Goal: Task Accomplishment & Management: Manage account settings

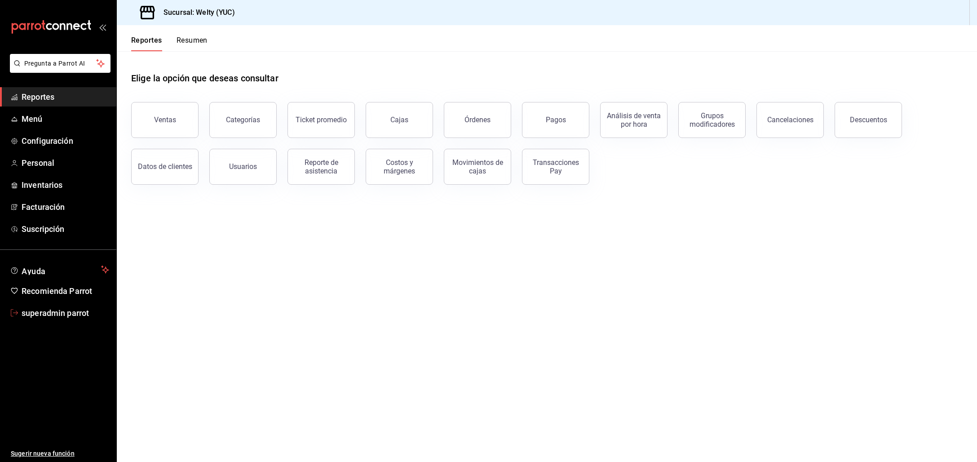
click at [72, 312] on span "superadmin parrot" at bounding box center [66, 313] width 88 height 12
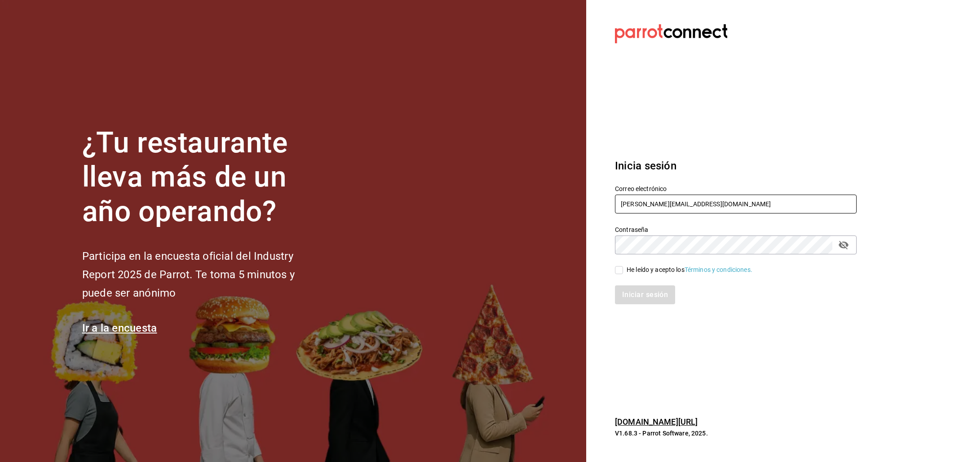
click at [672, 205] on input "welty@yuc.com" at bounding box center [736, 204] width 242 height 19
drag, startPoint x: 655, startPoint y: 204, endPoint x: 799, endPoint y: 222, distance: 145.8
click at [793, 221] on div "Correo electrónico multiuser@cafeteriaarista.com Contraseña Contraseña He leído…" at bounding box center [730, 239] width 252 height 131
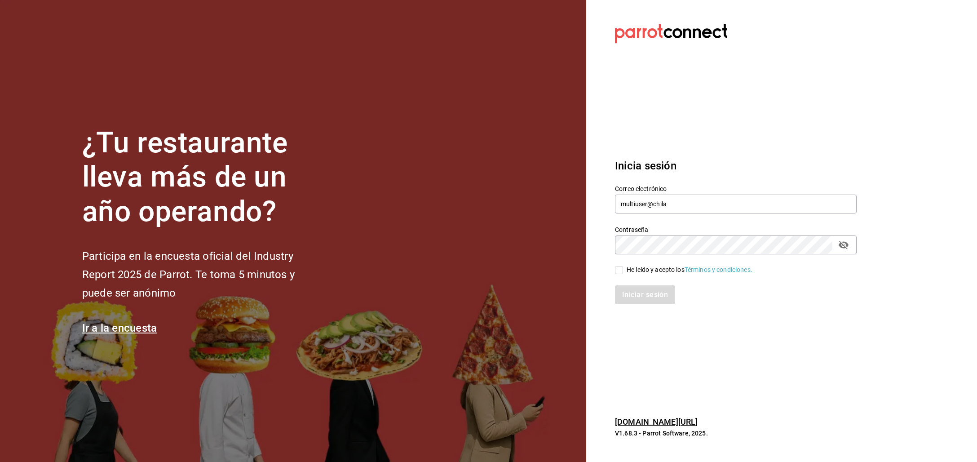
type input "multiuser@chilaquilesponcho.com"
click at [649, 273] on div "He leído y acepto los Términos y condiciones." at bounding box center [690, 269] width 126 height 9
click at [623, 273] on input "He leído y acepto los Términos y condiciones." at bounding box center [619, 270] width 8 height 8
checkbox input "true"
click at [639, 289] on button "Iniciar sesión" at bounding box center [645, 294] width 61 height 19
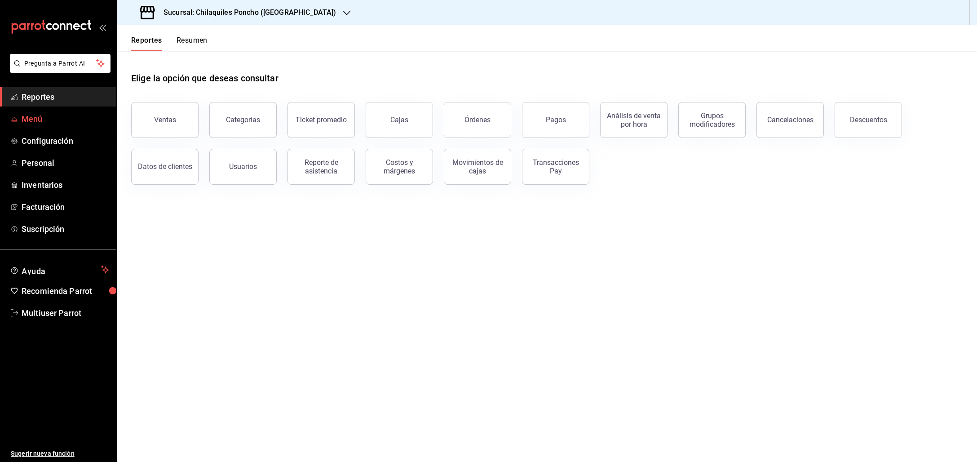
click at [26, 120] on span "Menú" at bounding box center [66, 119] width 88 height 12
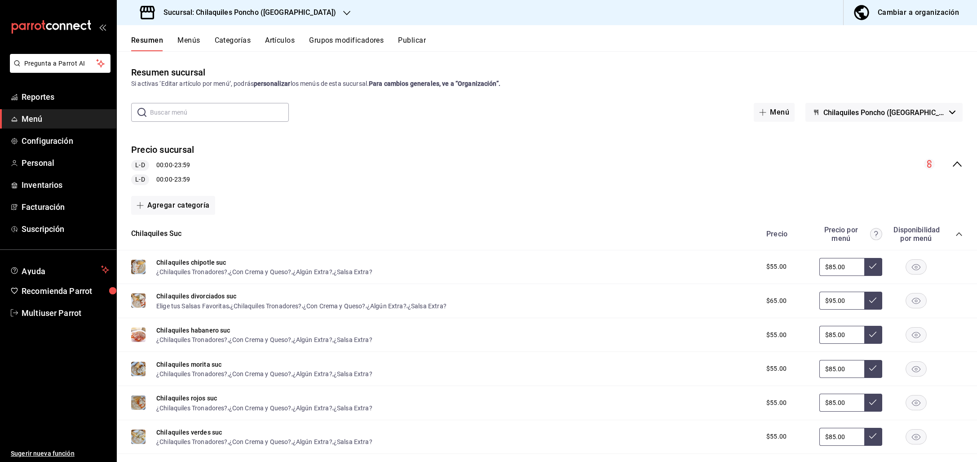
click at [919, 114] on span "Chilaquiles Poncho (Jardines de San Ignacio)" at bounding box center [884, 112] width 122 height 9
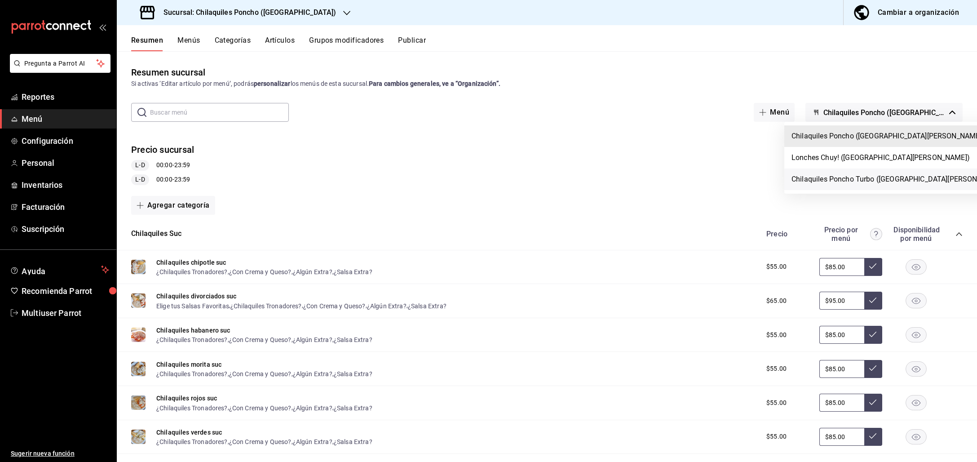
click at [861, 177] on li "Chilaquiles Poncho Turbo (Jardines de San Ignacio)" at bounding box center [898, 179] width 228 height 22
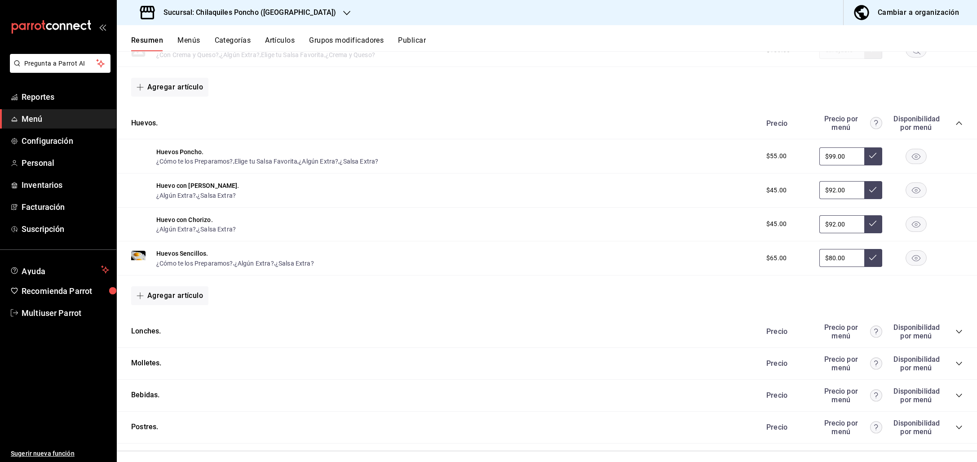
scroll to position [459, 0]
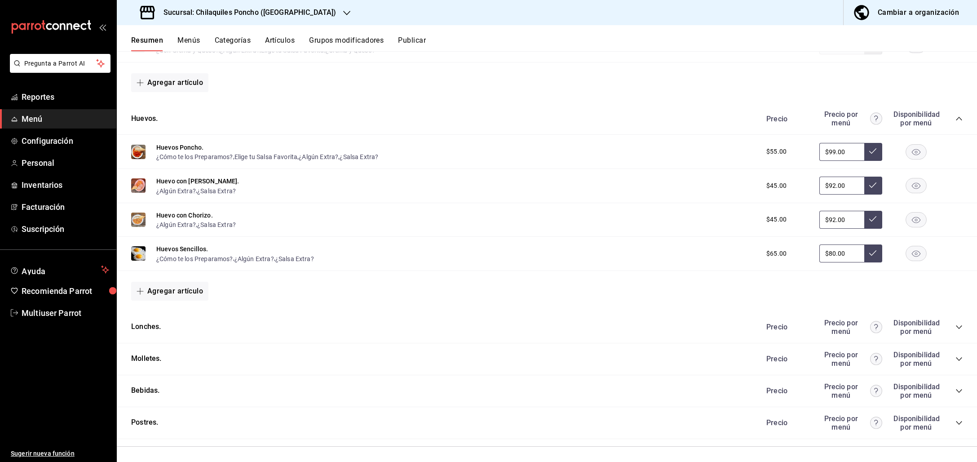
click at [953, 319] on div "Precio Precio por menú Disponibilidad por menú" at bounding box center [859, 327] width 205 height 17
click at [956, 323] on icon "collapse-category-row" at bounding box center [959, 326] width 7 height 7
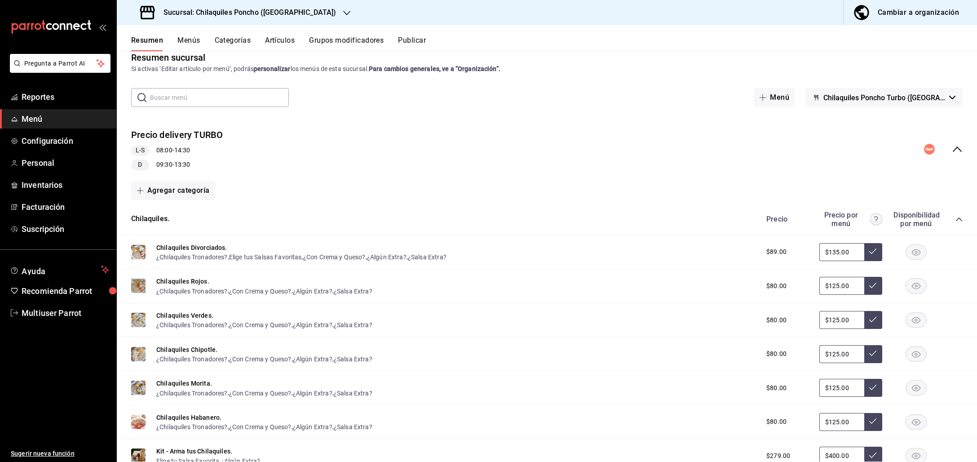
scroll to position [16, 0]
click at [290, 12] on h3 "Sucursal: Chilaquiles Poncho (Chapalita)" at bounding box center [246, 12] width 180 height 11
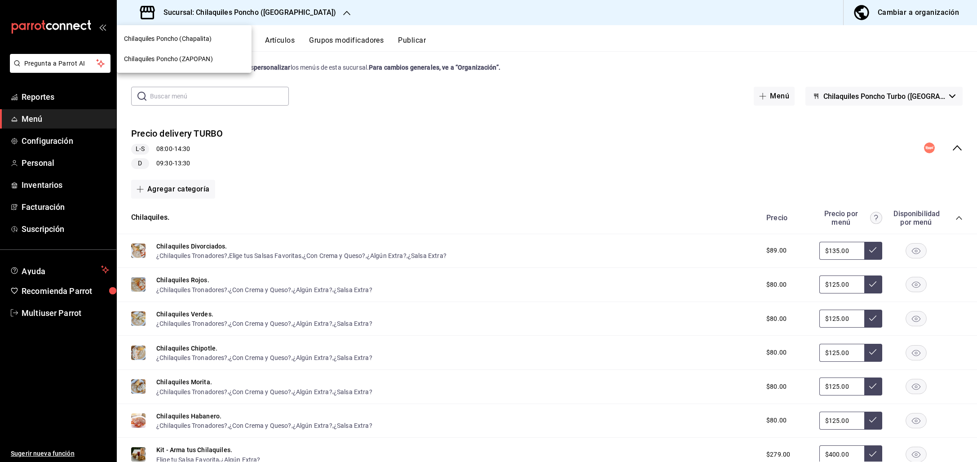
click at [194, 59] on span "Chilaquiles Poncho (ZAPOPAN)" at bounding box center [168, 58] width 89 height 9
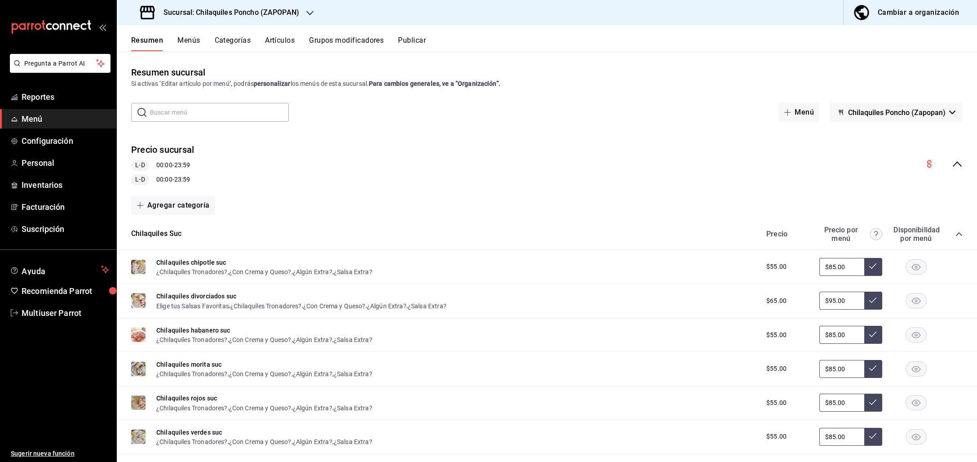
click at [945, 120] on button "Chilaquiles Poncho (Zapopan)" at bounding box center [896, 112] width 133 height 19
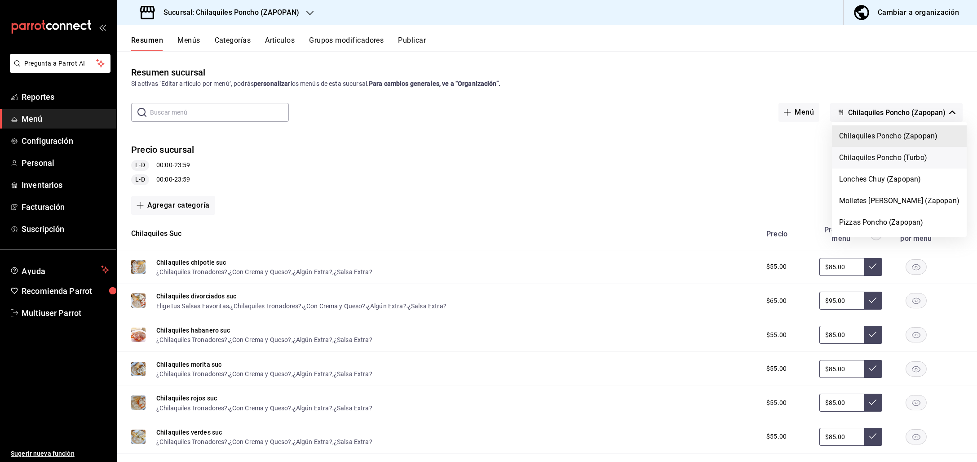
click at [888, 158] on li "Chilaquiles Poncho (Turbo)" at bounding box center [899, 158] width 135 height 22
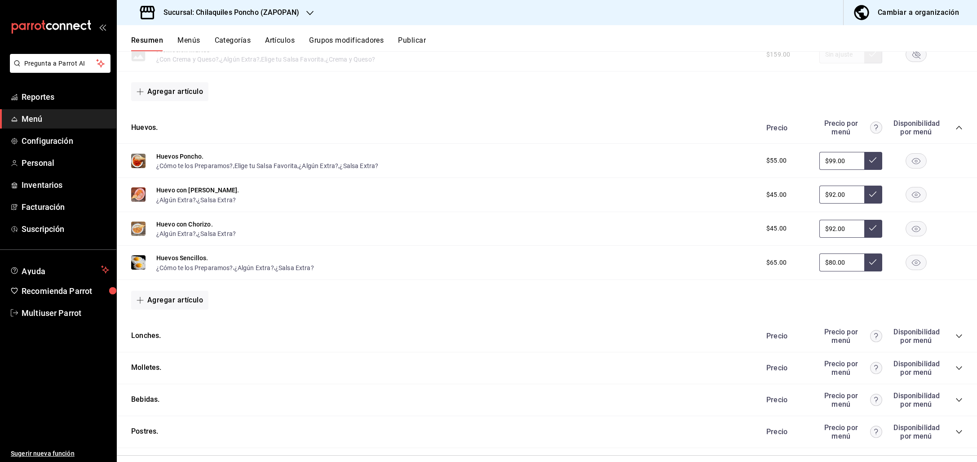
scroll to position [459, 0]
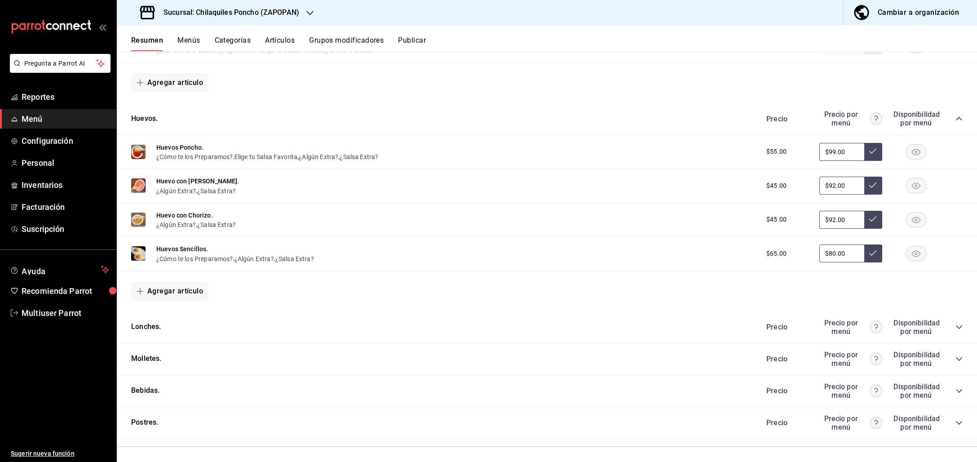
click at [956, 323] on div "Lonches. Precio Precio por menú Disponibilidad por menú" at bounding box center [547, 327] width 860 height 32
click at [955, 323] on div "Lonches. Precio Precio por menú Disponibilidad por menú" at bounding box center [547, 327] width 860 height 32
click at [956, 323] on icon "collapse-category-row" at bounding box center [959, 326] width 7 height 7
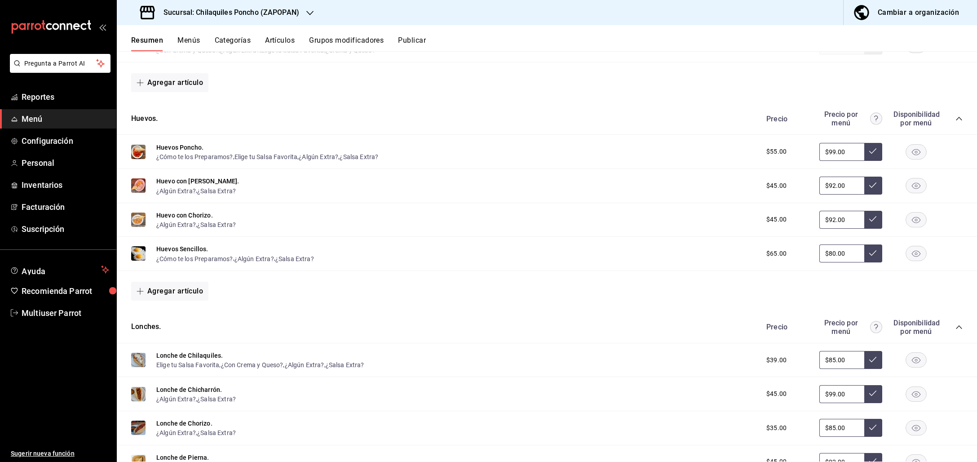
scroll to position [702, 0]
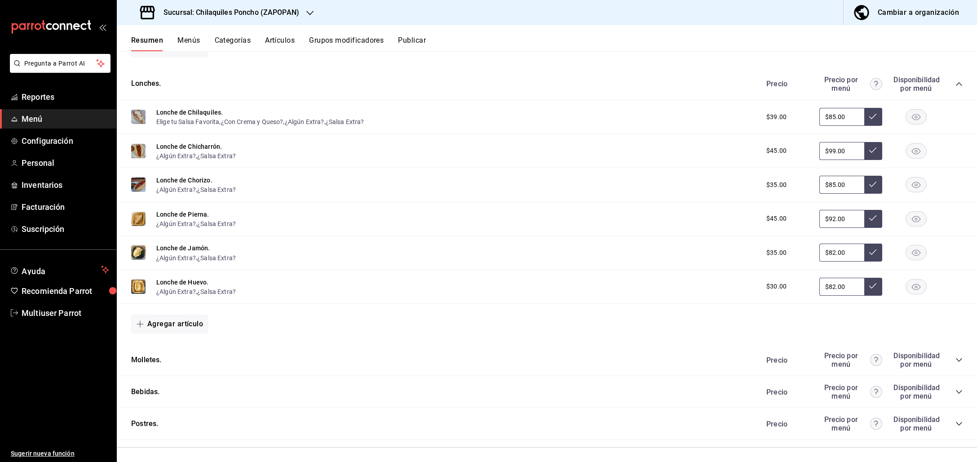
click at [945, 354] on div "Precio Precio por menú Disponibilidad por menú" at bounding box center [859, 359] width 205 height 17
click at [956, 356] on icon "collapse-category-row" at bounding box center [959, 359] width 7 height 7
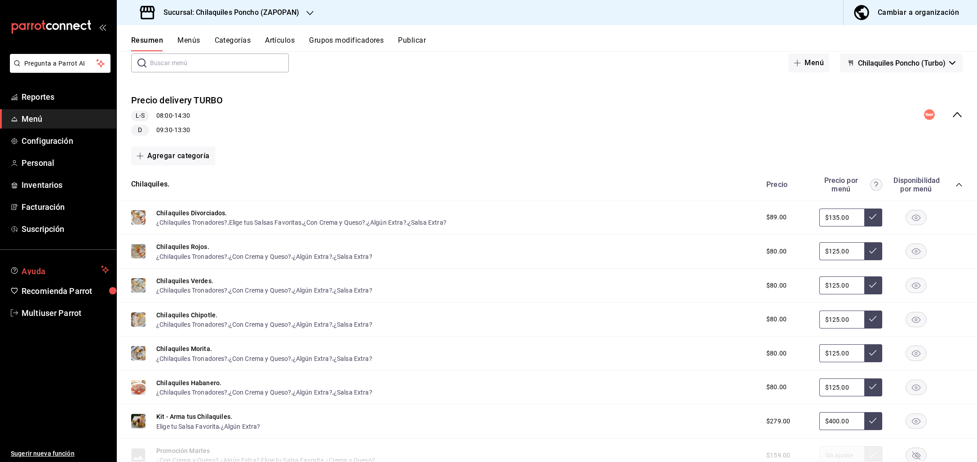
scroll to position [49, 0]
click at [412, 42] on button "Publicar" at bounding box center [412, 43] width 28 height 15
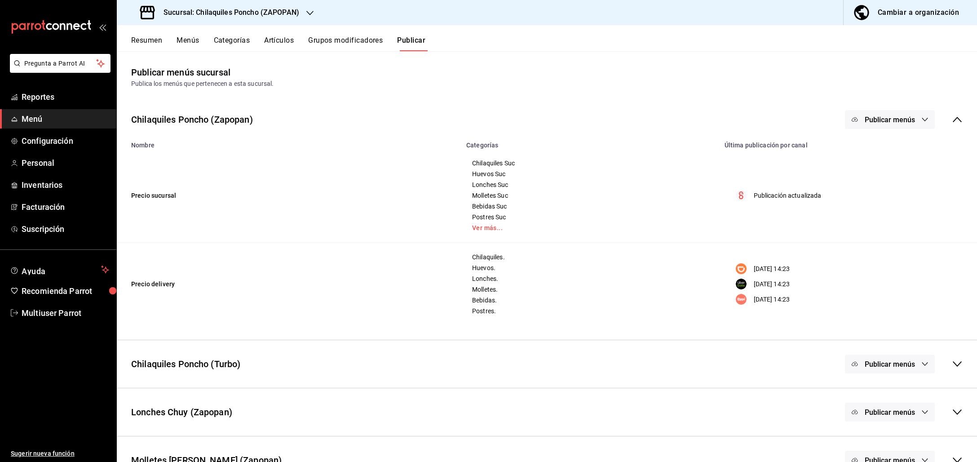
click at [952, 364] on icon at bounding box center [957, 364] width 11 height 11
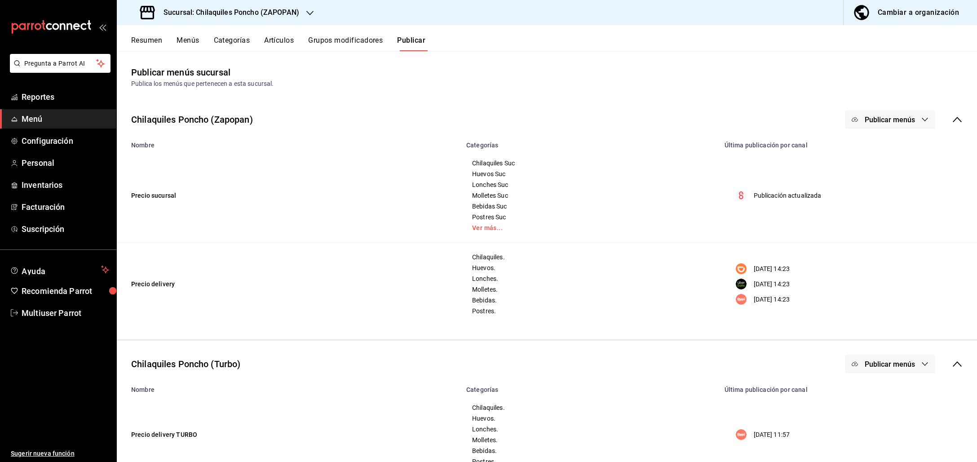
click at [151, 40] on button "Resumen" at bounding box center [146, 43] width 31 height 15
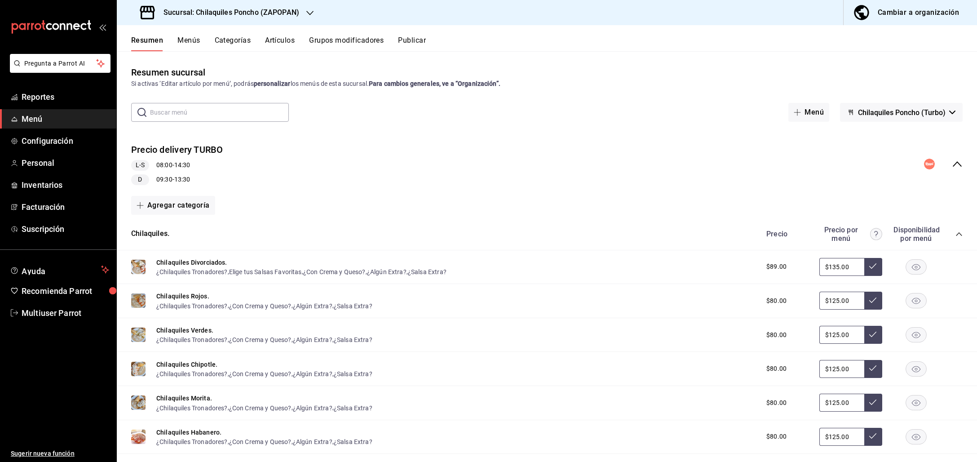
click at [952, 165] on icon "collapse-menu-row" at bounding box center [957, 164] width 11 height 11
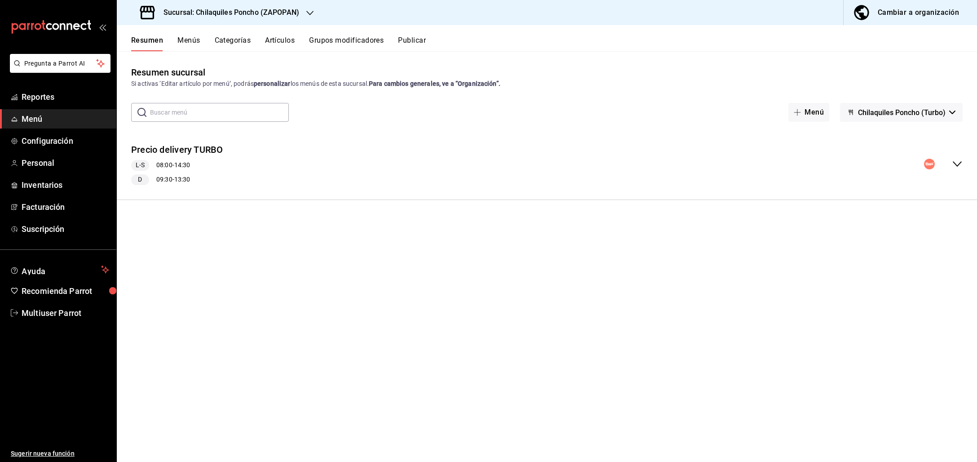
click at [906, 114] on span "Chilaquiles Poncho (Turbo)" at bounding box center [902, 112] width 88 height 9
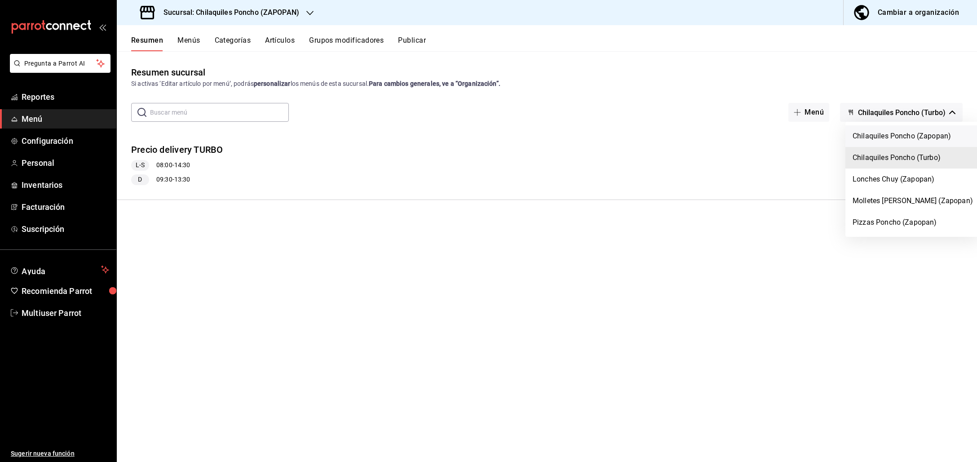
click at [883, 136] on li "Chilaquiles Poncho (Zapopan)" at bounding box center [912, 136] width 135 height 22
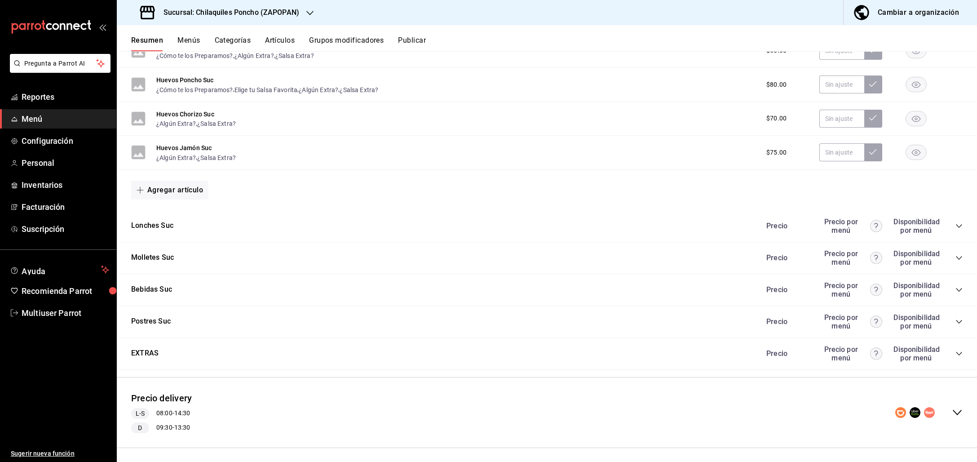
scroll to position [562, 0]
click at [956, 221] on icon "collapse-category-row" at bounding box center [959, 224] width 7 height 7
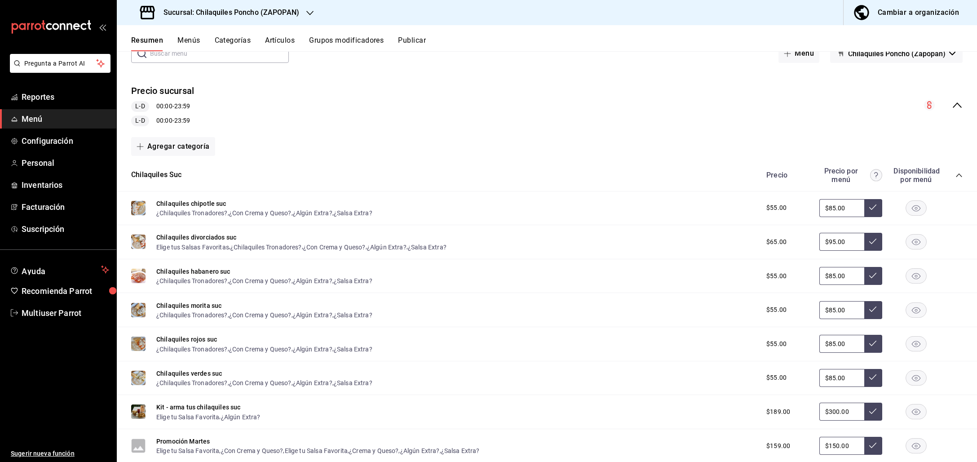
scroll to position [0, 0]
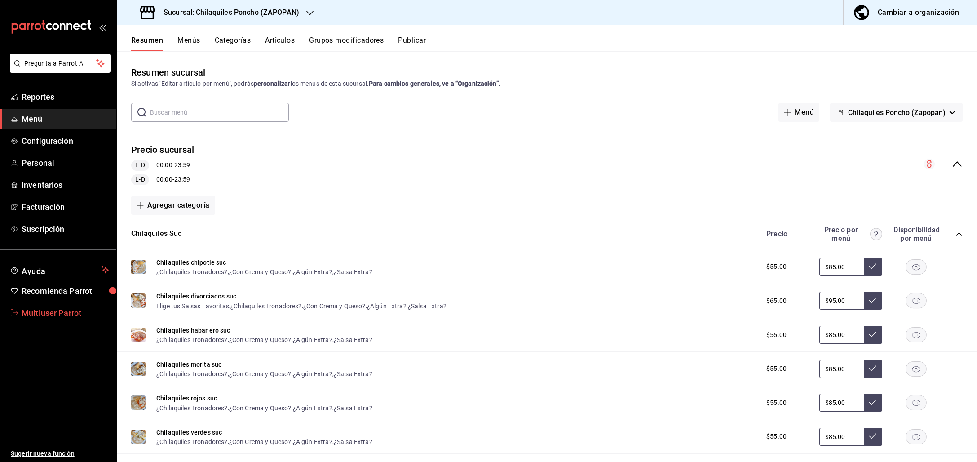
click at [35, 312] on span "Multiuser Parrot" at bounding box center [66, 313] width 88 height 12
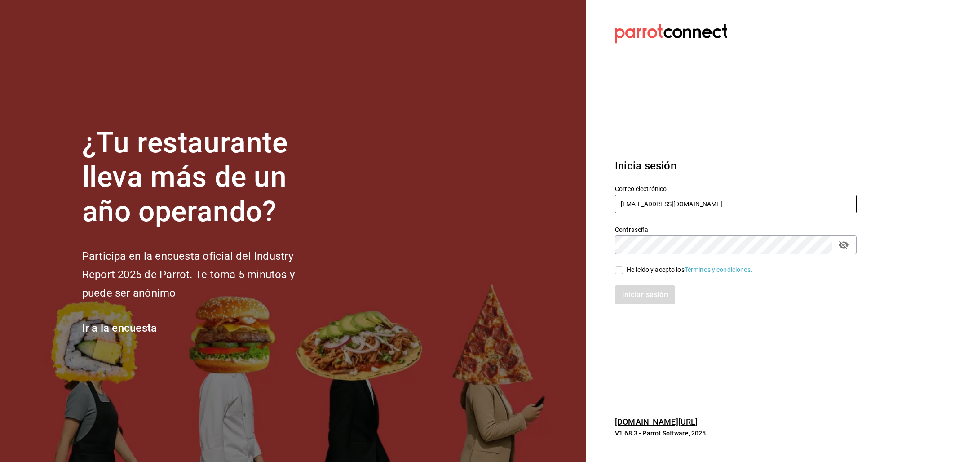
click at [666, 202] on input "multiuser@chilaquilesponcho.com" at bounding box center [736, 204] width 242 height 19
click at [653, 206] on input "multiuser@chilaquilesponcho.com" at bounding box center [736, 204] width 242 height 19
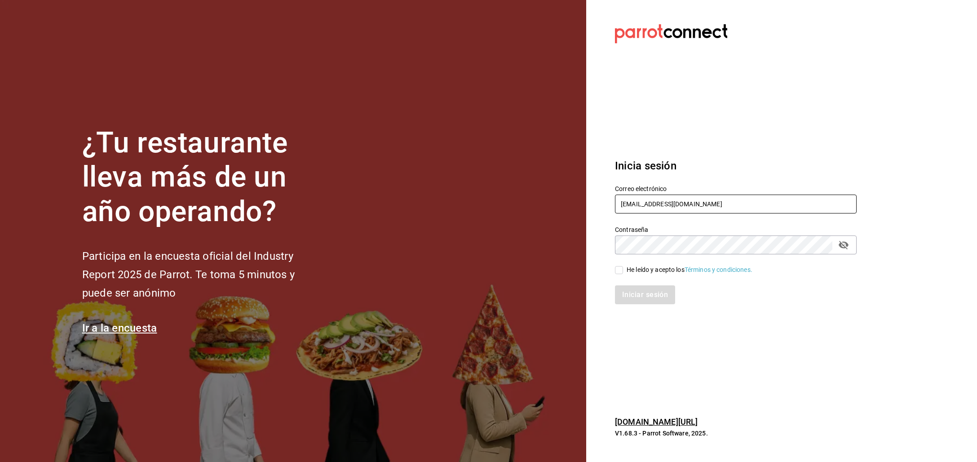
click at [653, 206] on input "multiuser@chilaquilesponcho.com" at bounding box center [736, 204] width 242 height 19
type input "2"
type input "[EMAIL_ADDRESS][DOMAIN_NAME]"
click at [621, 267] on input "He leído y acepto los Términos y condiciones." at bounding box center [619, 270] width 8 height 8
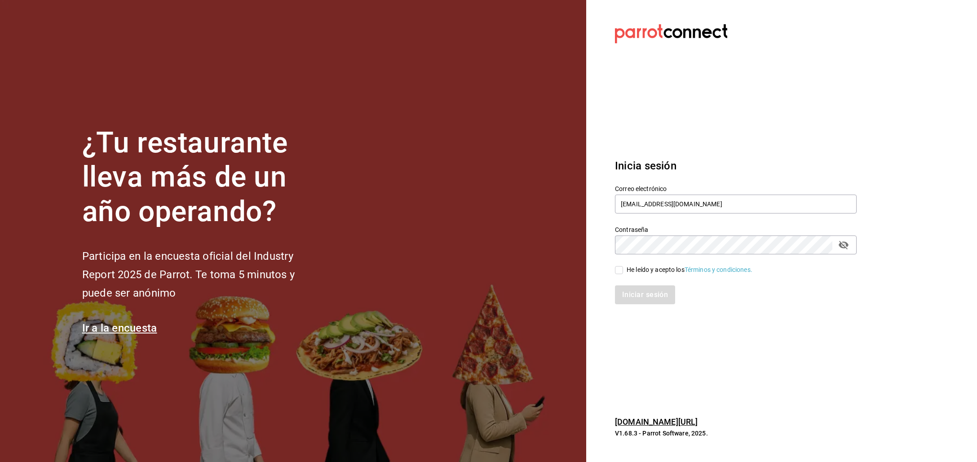
checkbox input "true"
click at [626, 292] on button "Iniciar sesión" at bounding box center [645, 294] width 61 height 19
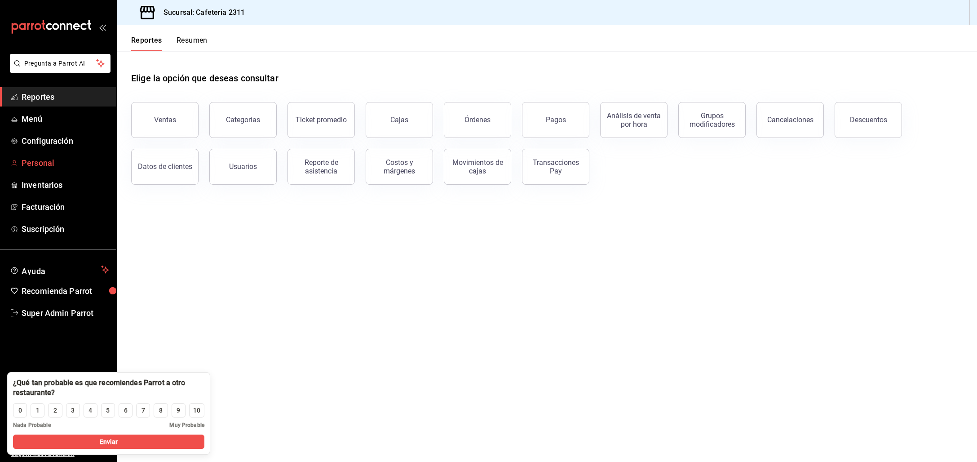
click at [33, 159] on span "Personal" at bounding box center [66, 163] width 88 height 12
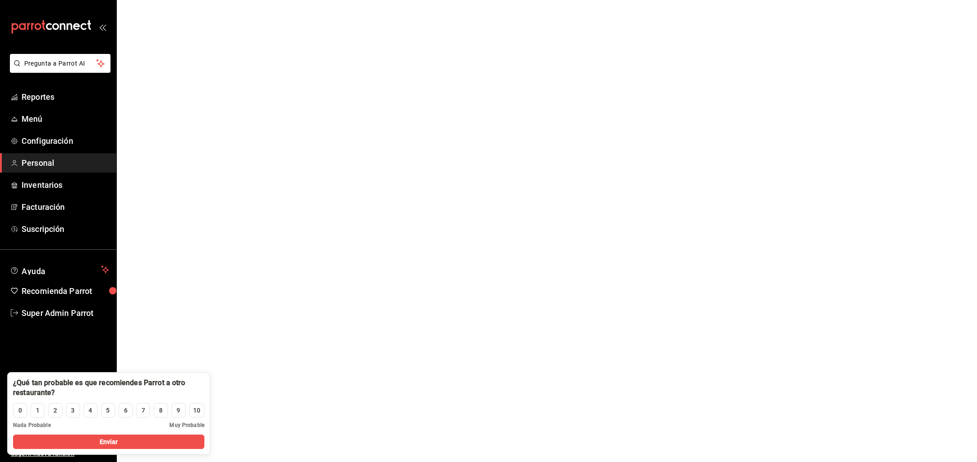
click at [33, 158] on span "Personal" at bounding box center [66, 163] width 88 height 12
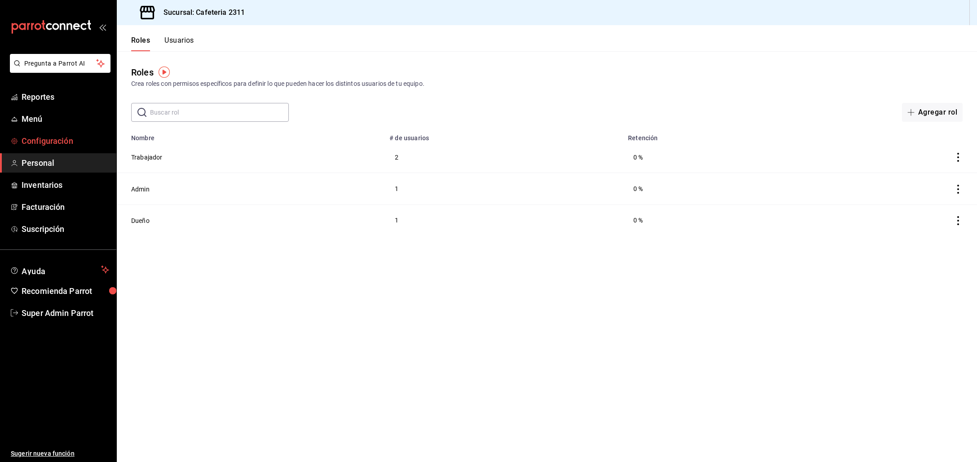
click at [47, 144] on span "Configuración" at bounding box center [66, 141] width 88 height 12
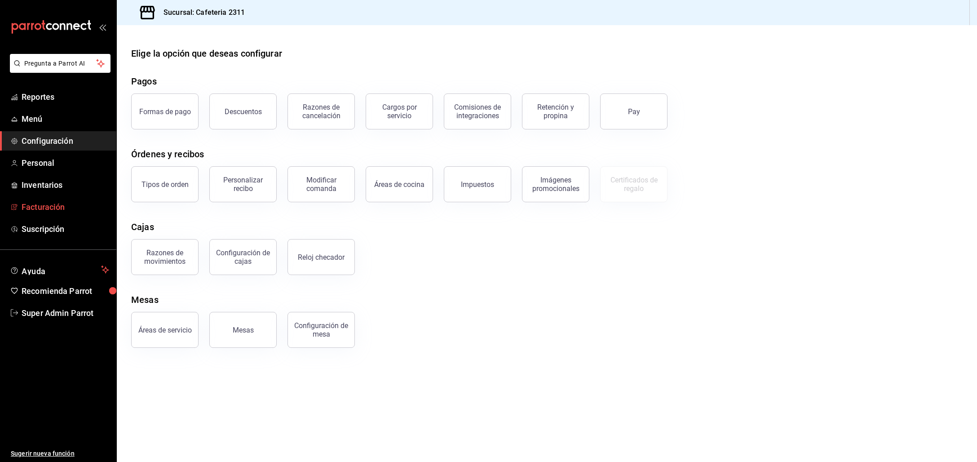
click at [36, 211] on span "Facturación" at bounding box center [66, 207] width 88 height 12
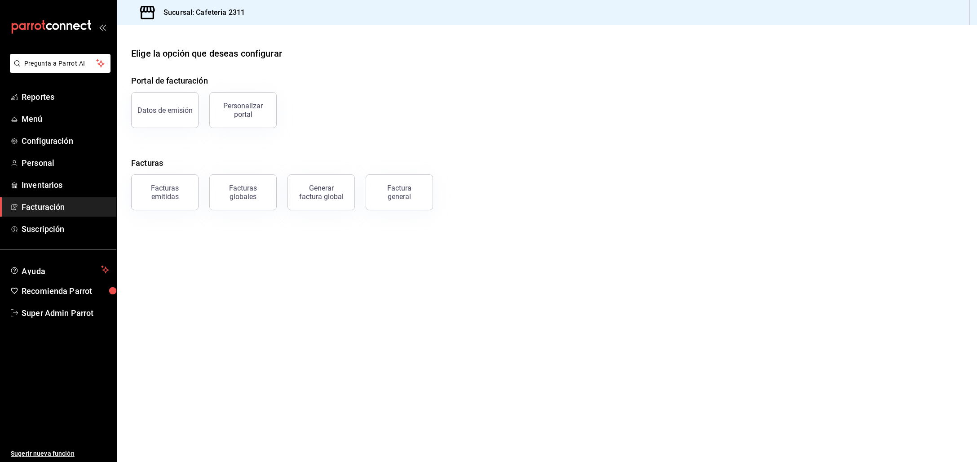
click at [151, 91] on div "Datos de emisión" at bounding box center [159, 104] width 78 height 47
click at [151, 95] on button "Datos de emisión" at bounding box center [164, 110] width 67 height 36
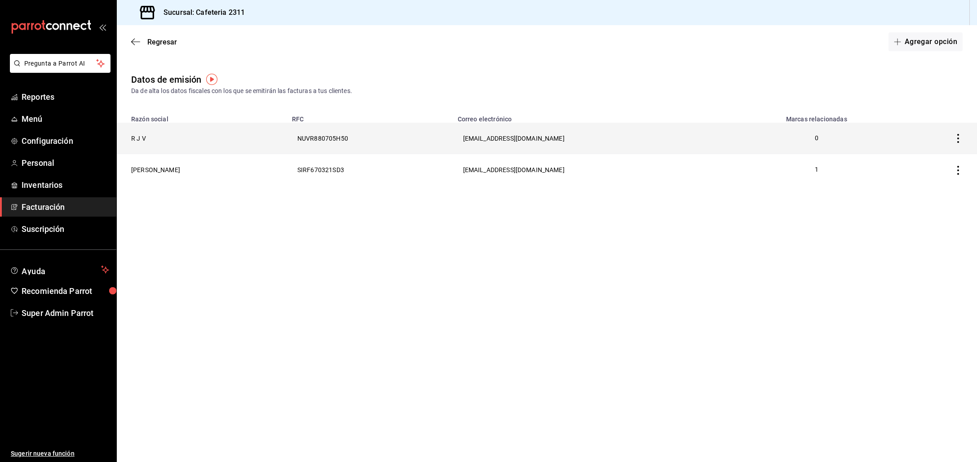
click at [224, 146] on th "R J V" at bounding box center [202, 138] width 170 height 31
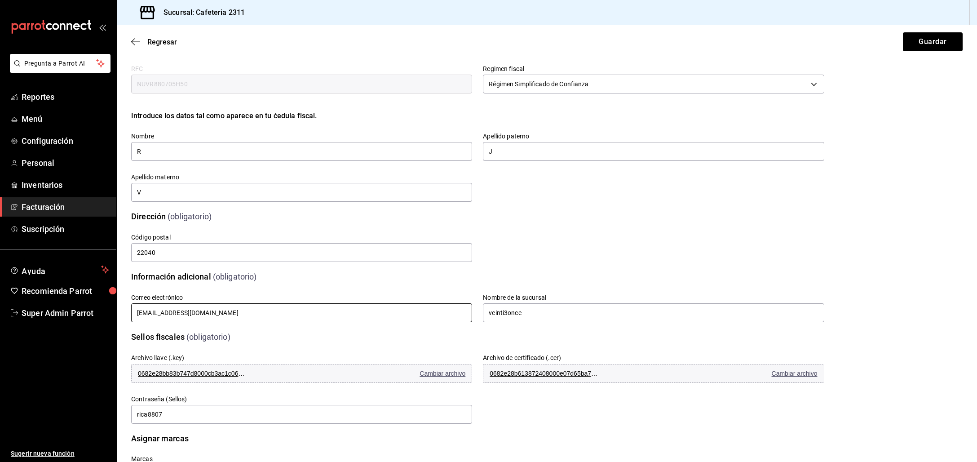
scroll to position [66, 0]
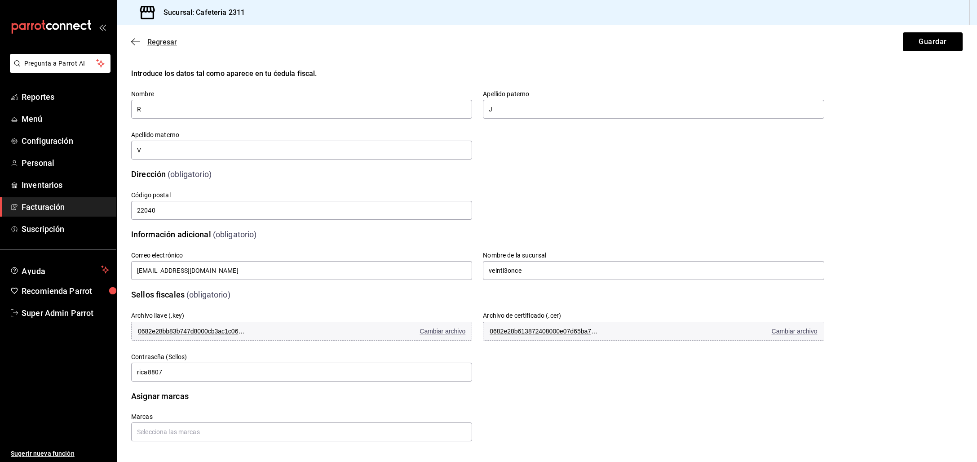
click at [135, 43] on icon "button" at bounding box center [135, 42] width 9 height 8
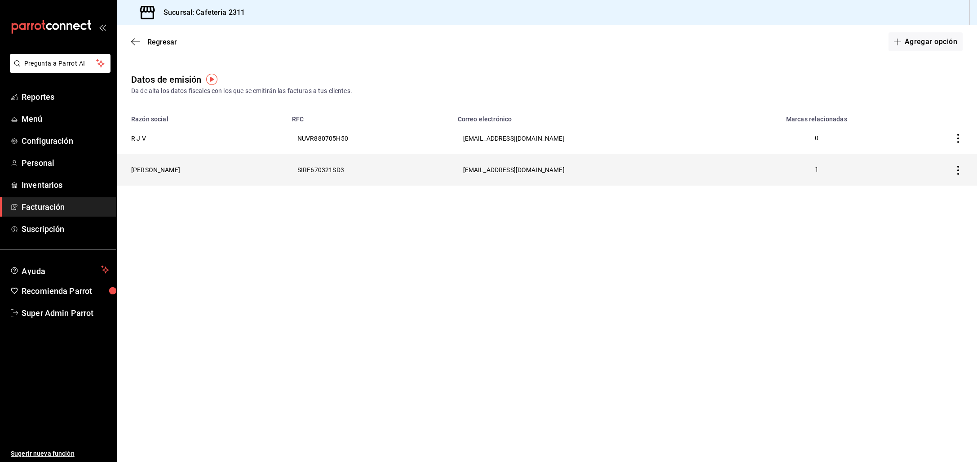
click at [240, 175] on th "FABIO HERNAN SILVA RIOS" at bounding box center [202, 169] width 170 height 31
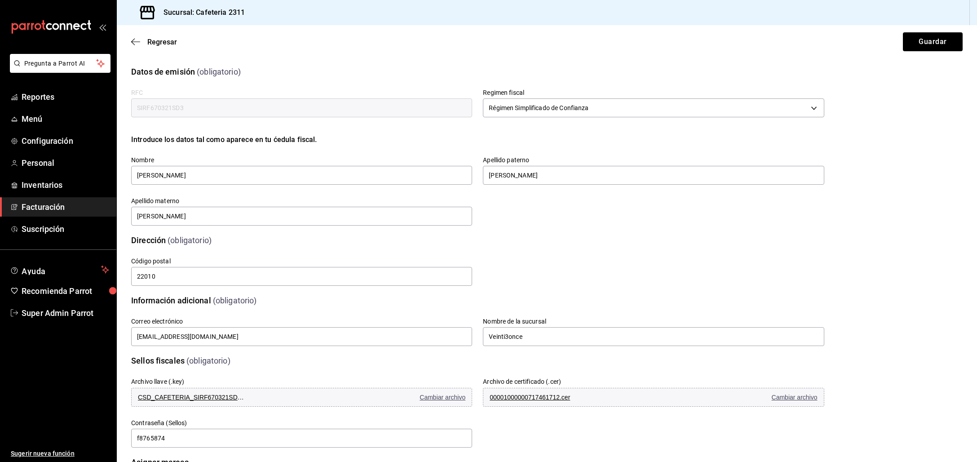
scroll to position [97, 0]
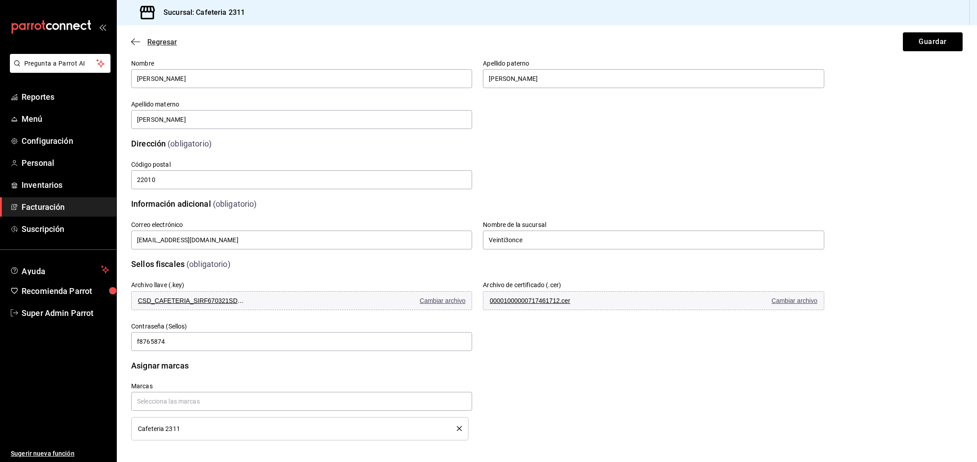
click at [143, 44] on span "Regresar" at bounding box center [154, 42] width 46 height 9
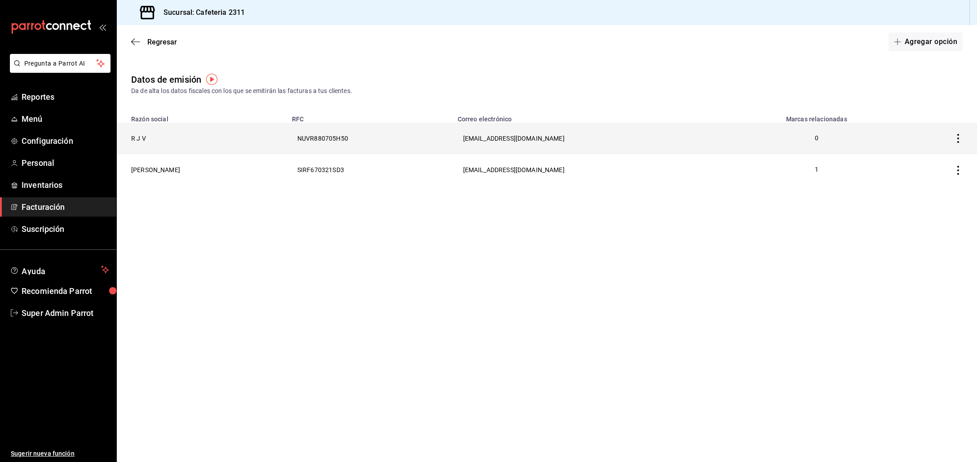
click at [948, 139] on th at bounding box center [938, 138] width 78 height 31
click at [956, 138] on icon "button" at bounding box center [958, 138] width 9 height 9
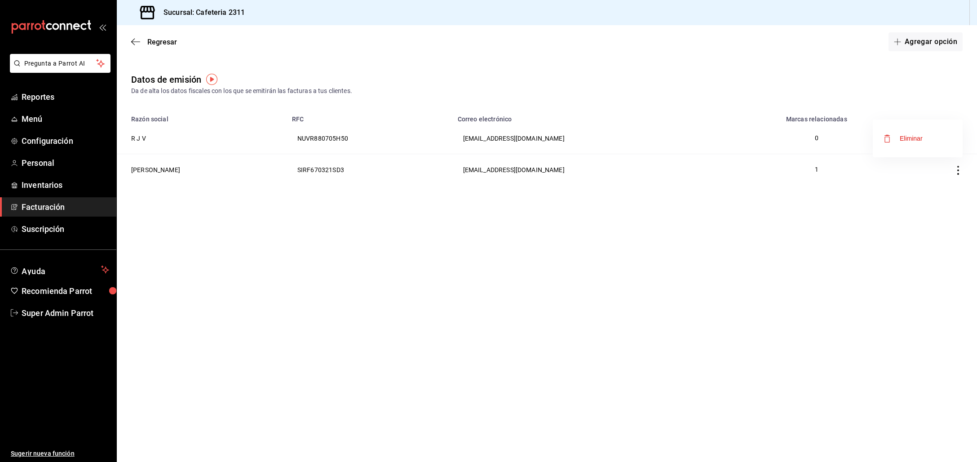
click at [910, 137] on div "Eliminar" at bounding box center [911, 138] width 23 height 7
click at [900, 217] on button "Eliminar" at bounding box center [910, 211] width 60 height 19
click at [32, 120] on span "Menú" at bounding box center [66, 119] width 88 height 12
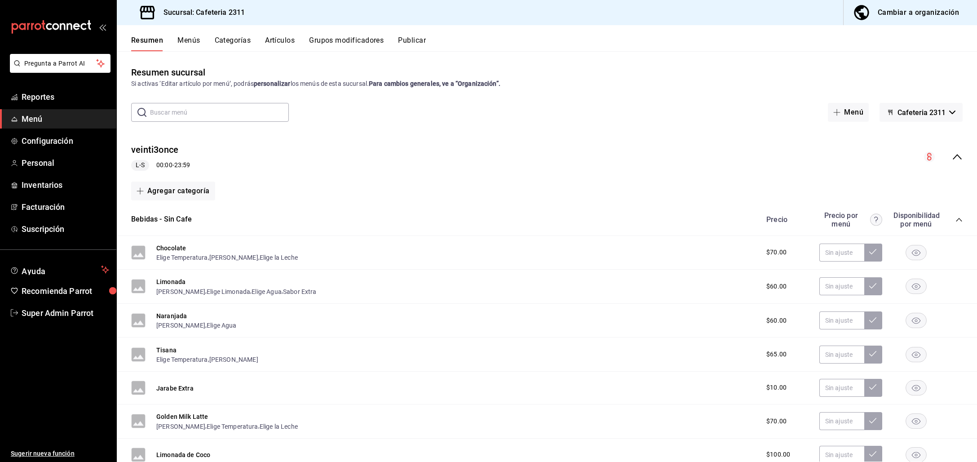
click at [899, 18] on div "Cambiar a organización" at bounding box center [918, 12] width 81 height 13
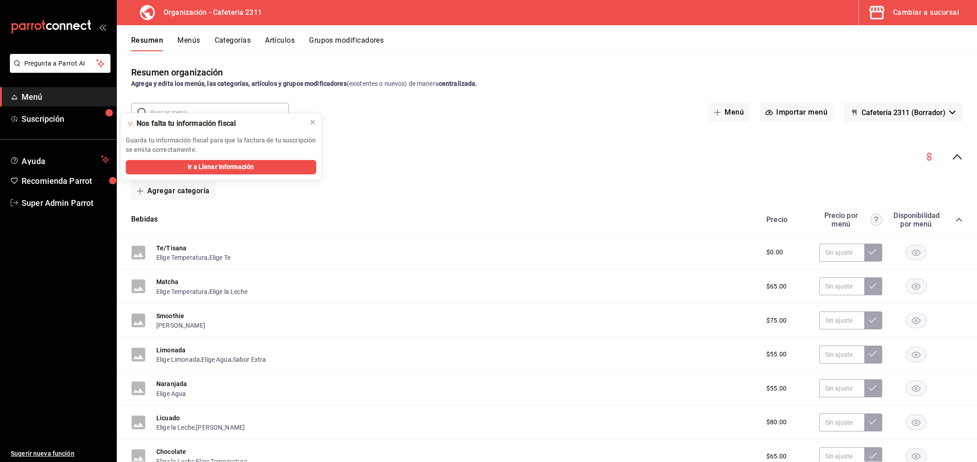
click at [942, 148] on div "Menu 2311 L-D 00:00 - 23:59" at bounding box center [547, 157] width 860 height 42
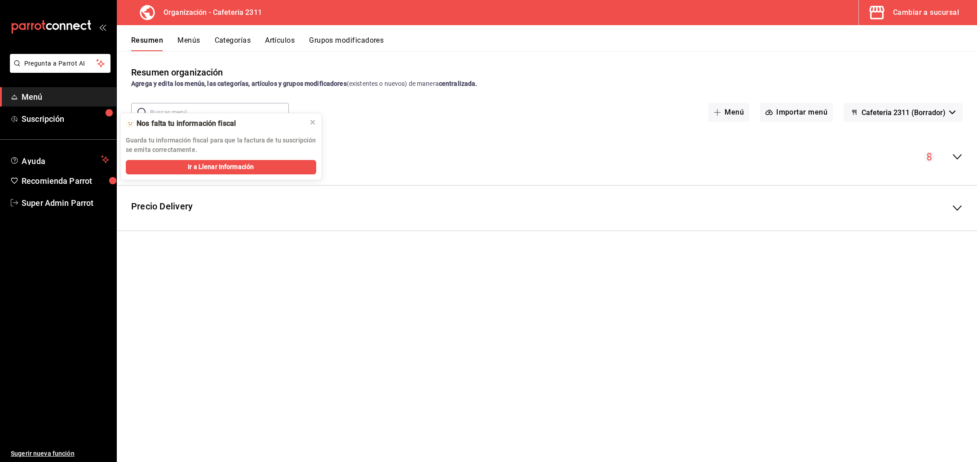
click at [942, 108] on span "Cafeteria 2311 (Borrador)" at bounding box center [904, 112] width 84 height 9
click at [777, 145] on div at bounding box center [488, 231] width 977 height 462
click at [190, 38] on button "Menús" at bounding box center [188, 43] width 22 height 15
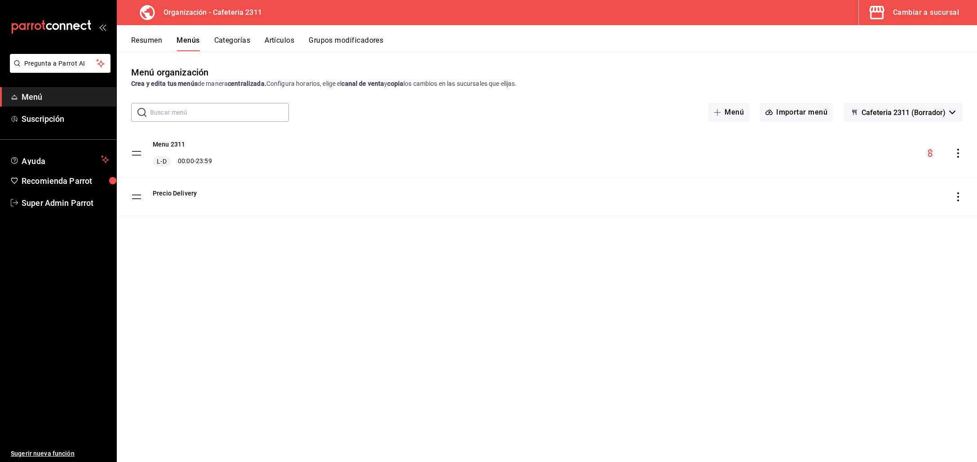
click at [959, 153] on icon "actions" at bounding box center [958, 153] width 2 height 9
click at [880, 212] on span "Copiar en otra sucursal" at bounding box center [887, 210] width 110 height 9
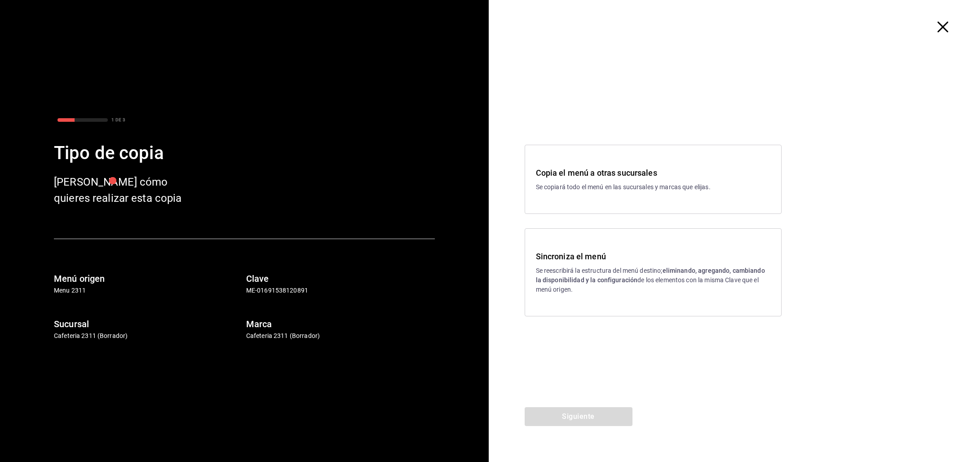
click at [950, 22] on span "button" at bounding box center [947, 27] width 16 height 11
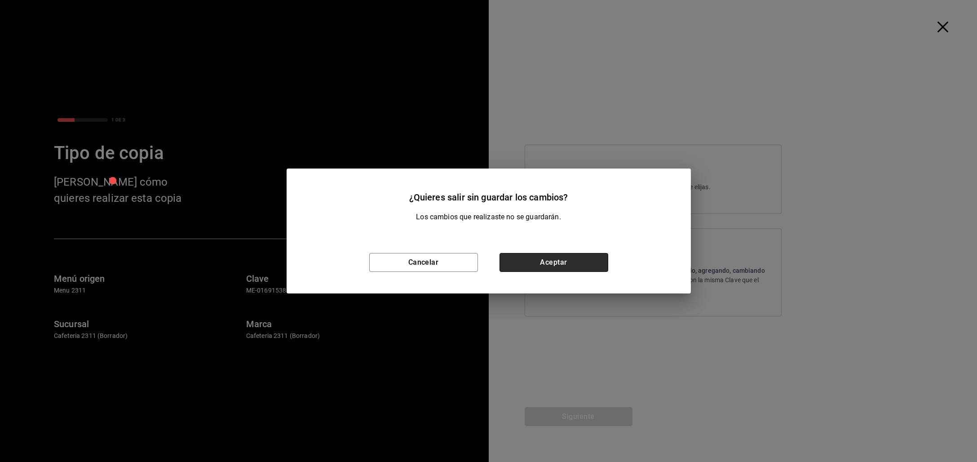
click at [562, 253] on button "Aceptar" at bounding box center [554, 262] width 109 height 19
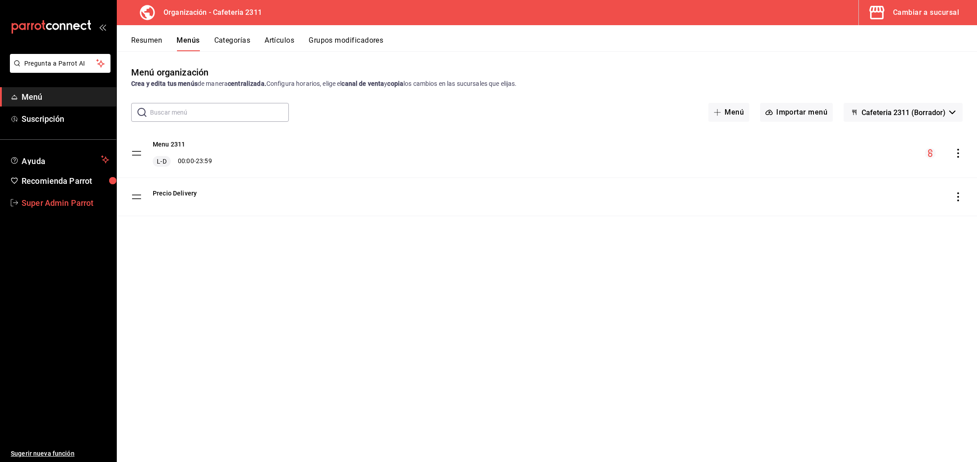
click at [42, 204] on span "Super Admin Parrot" at bounding box center [66, 203] width 88 height 12
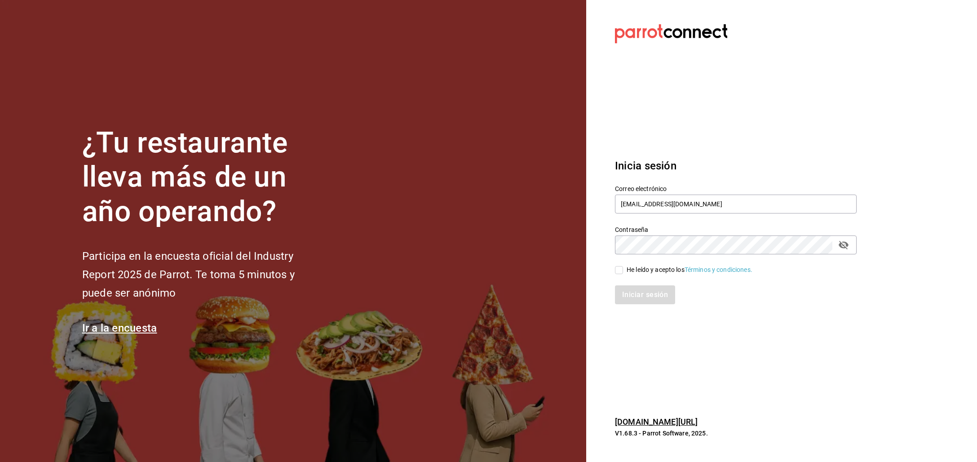
click at [646, 193] on div "Correo electrónico cafeteria2311@tijuana.com" at bounding box center [736, 200] width 242 height 30
click at [644, 202] on input "cafeteria2311@tijuana.com" at bounding box center [736, 204] width 242 height 19
click at [644, 201] on input "cafeteria2311@tijuana.com" at bounding box center [736, 204] width 242 height 19
drag, startPoint x: 653, startPoint y: 205, endPoint x: 837, endPoint y: 198, distance: 183.9
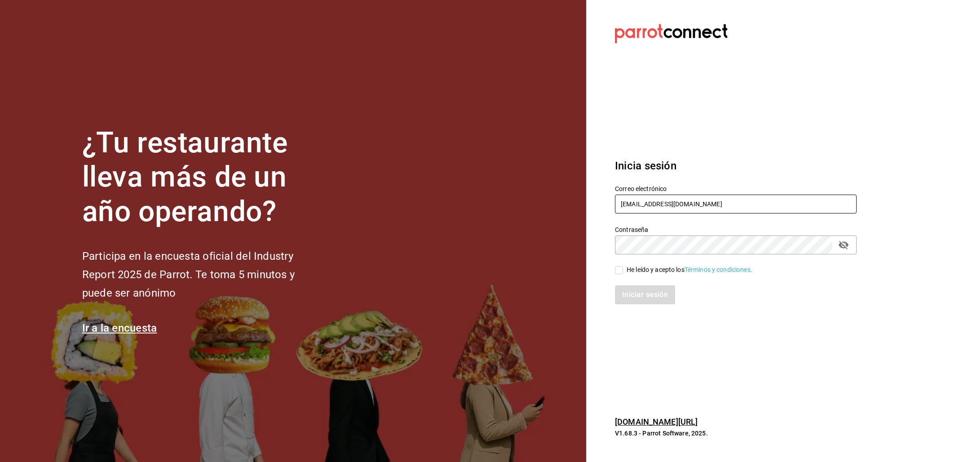
click at [827, 202] on input "multiuser@cafeteriaarista.com" at bounding box center [736, 204] width 242 height 19
type input "multiuser@elemento.com"
click at [673, 270] on div "He leído y acepto los Términos y condiciones." at bounding box center [690, 269] width 126 height 9
click at [623, 270] on input "He leído y acepto los Términos y condiciones." at bounding box center [619, 270] width 8 height 8
checkbox input "true"
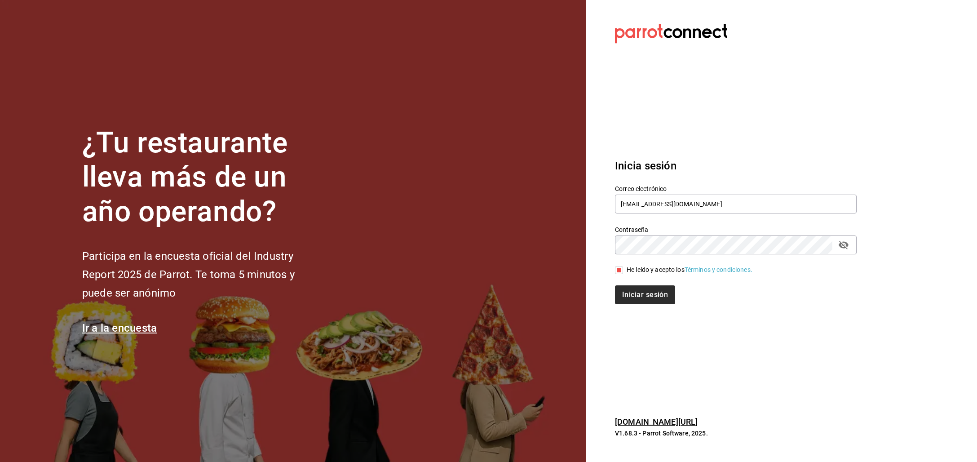
click at [625, 304] on div "Inicia sesión Correo electrónico multiuser@elemento.com Contraseña Contraseña H…" at bounding box center [736, 231] width 242 height 168
drag, startPoint x: 633, startPoint y: 293, endPoint x: 707, endPoint y: 319, distance: 78.0
click at [633, 293] on button "Iniciar sesión" at bounding box center [645, 294] width 61 height 19
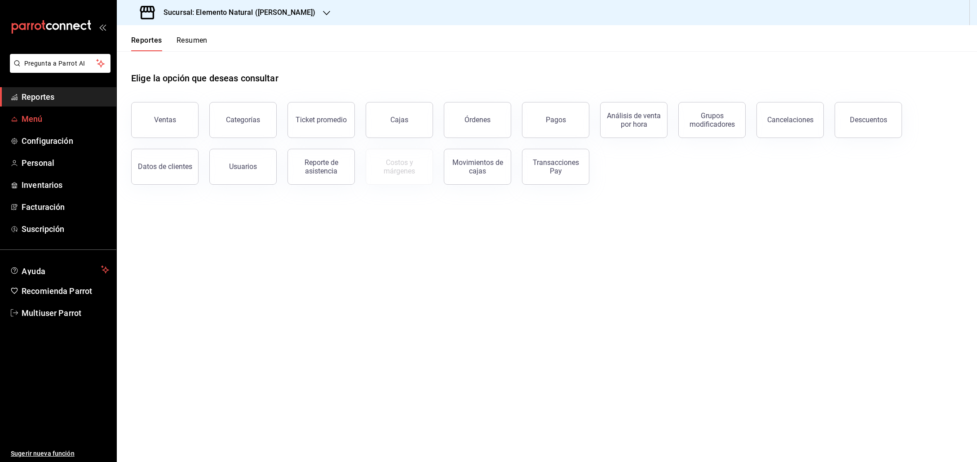
click at [32, 113] on span "Menú" at bounding box center [66, 119] width 88 height 12
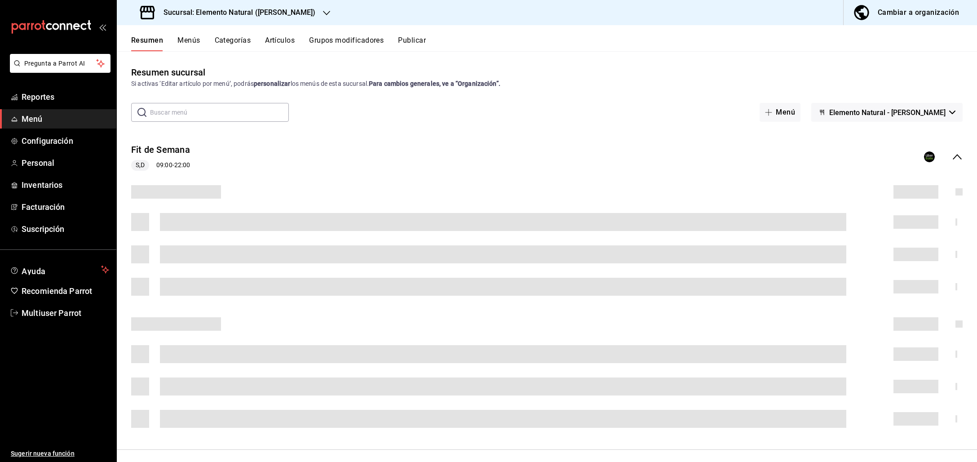
click at [921, 14] on div "Cambiar a organización" at bounding box center [918, 12] width 81 height 13
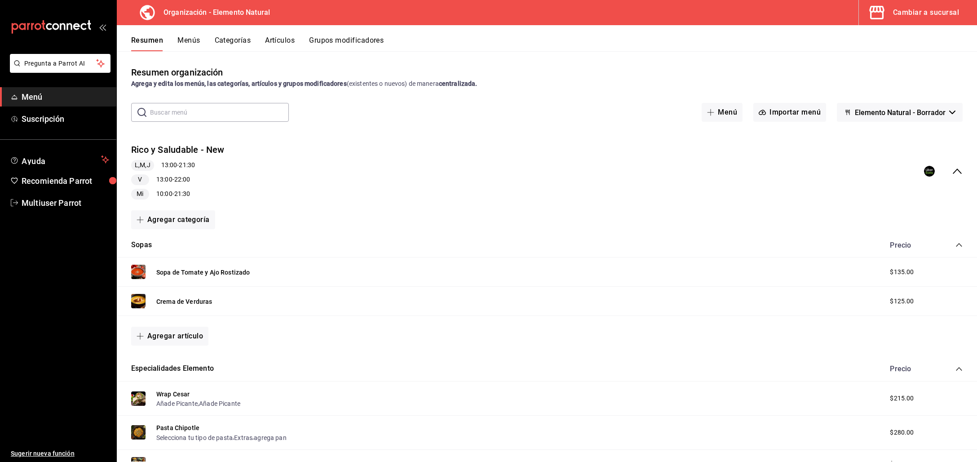
click at [952, 174] on icon "collapse-menu-row" at bounding box center [957, 171] width 11 height 11
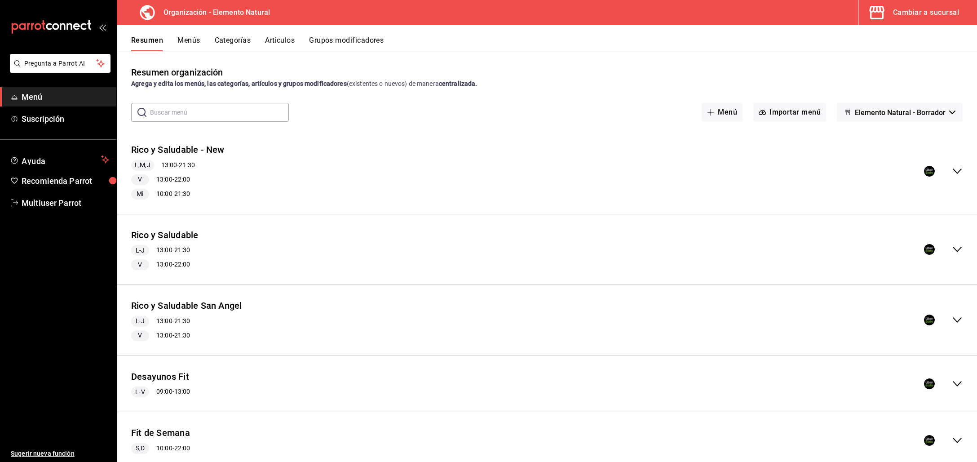
click at [192, 41] on button "Menús" at bounding box center [188, 43] width 22 height 15
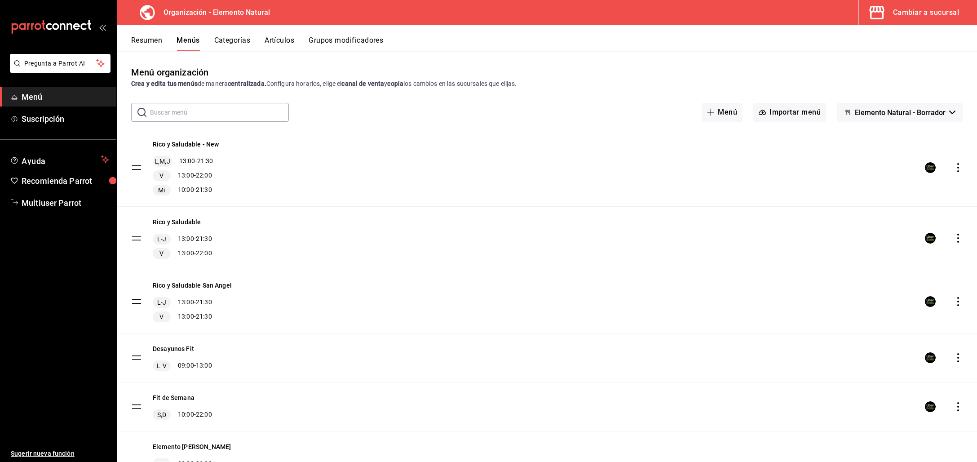
click at [957, 238] on icon "actions" at bounding box center [958, 238] width 2 height 9
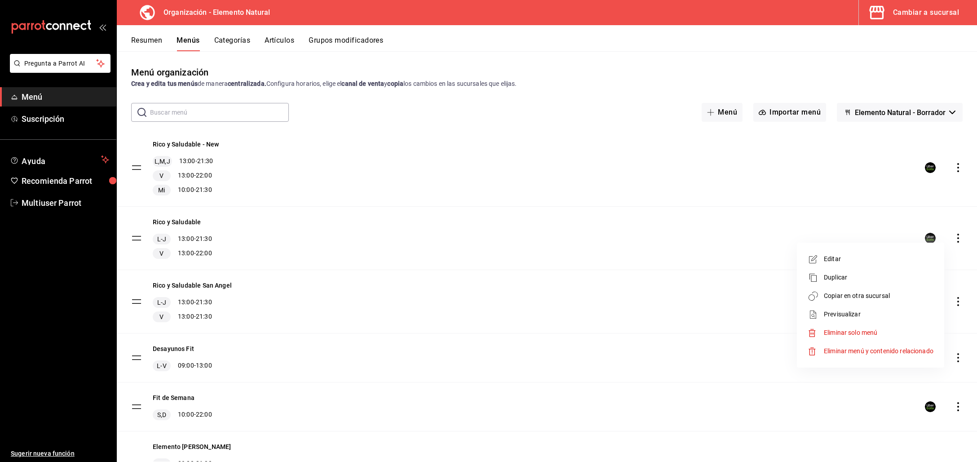
click at [863, 295] on span "Copiar en otra sucursal" at bounding box center [879, 295] width 110 height 9
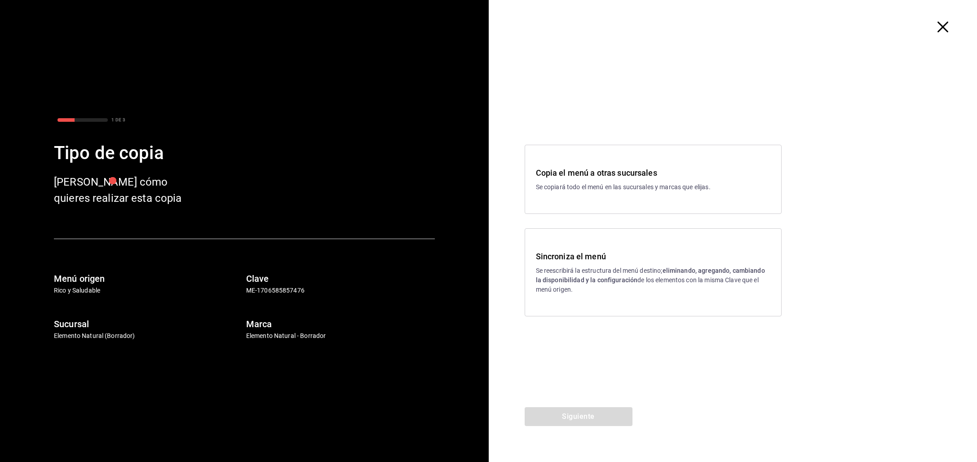
click at [580, 178] on h3 "Copia el menú a otras sucursales" at bounding box center [653, 173] width 235 height 12
click at [594, 416] on button "Siguiente" at bounding box center [579, 416] width 108 height 19
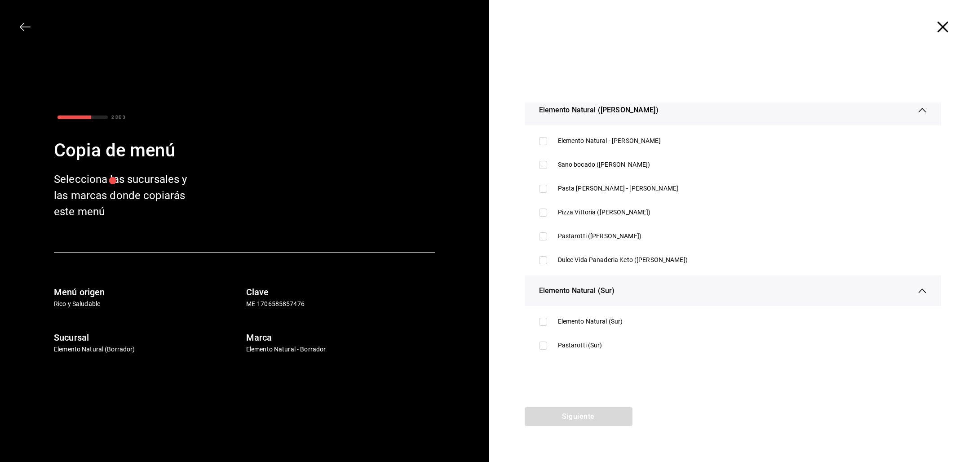
scroll to position [412, 0]
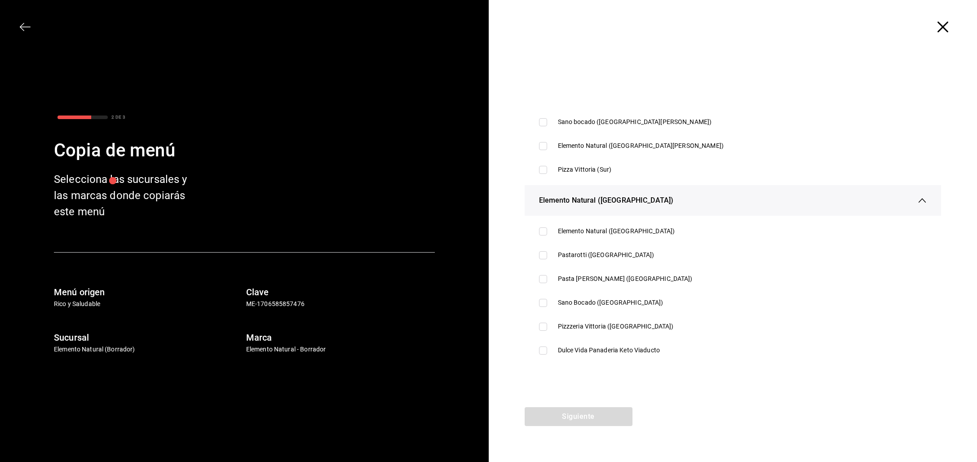
click at [949, 31] on span "button" at bounding box center [947, 27] width 16 height 11
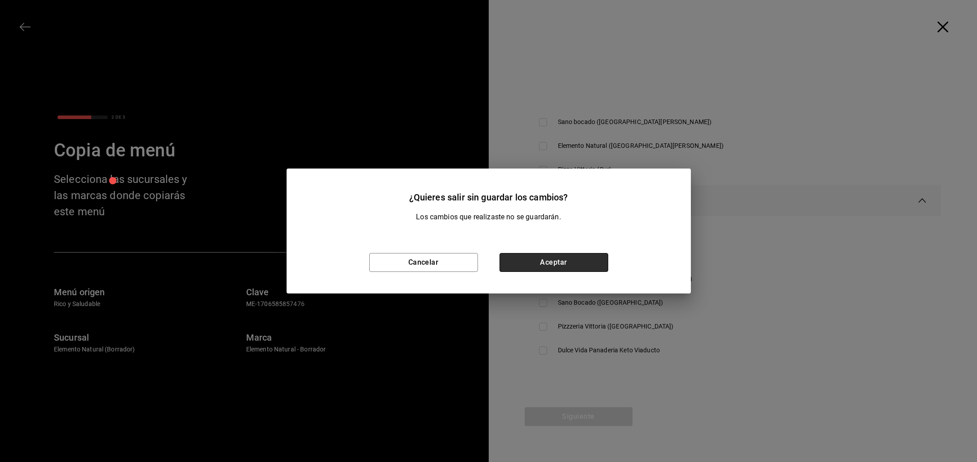
click at [563, 261] on button "Aceptar" at bounding box center [554, 262] width 109 height 19
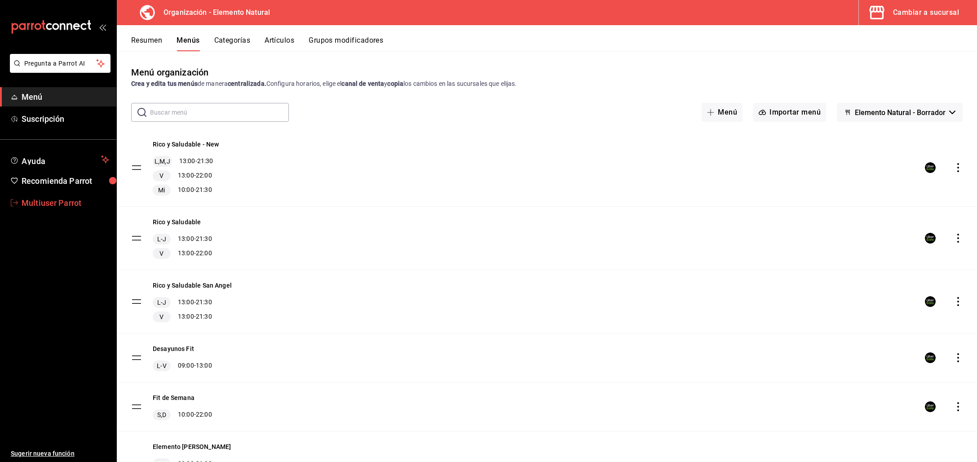
click at [25, 207] on span "Multiuser Parrot" at bounding box center [66, 203] width 88 height 12
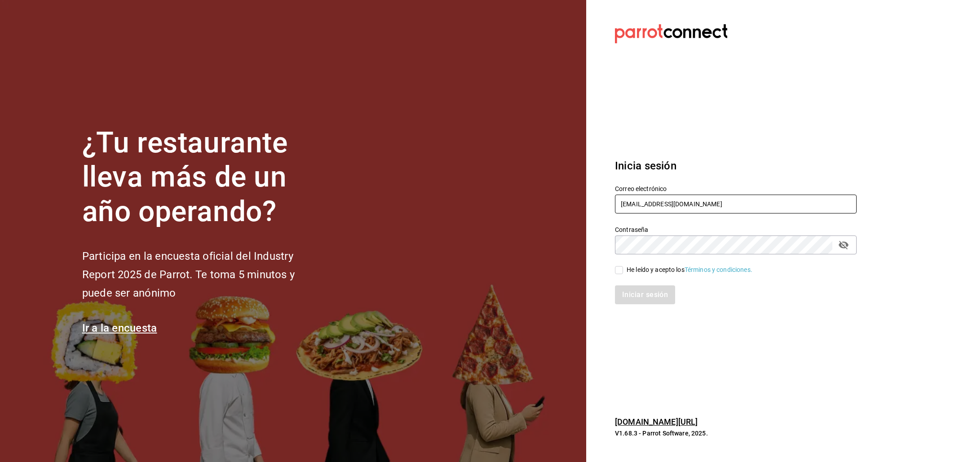
click at [636, 206] on input "[EMAIL_ADDRESS][DOMAIN_NAME]" at bounding box center [736, 204] width 242 height 19
type input "cafeteria2311@tijuana.com"
click at [645, 269] on div "He leído y acepto los Términos y condiciones." at bounding box center [690, 269] width 126 height 9
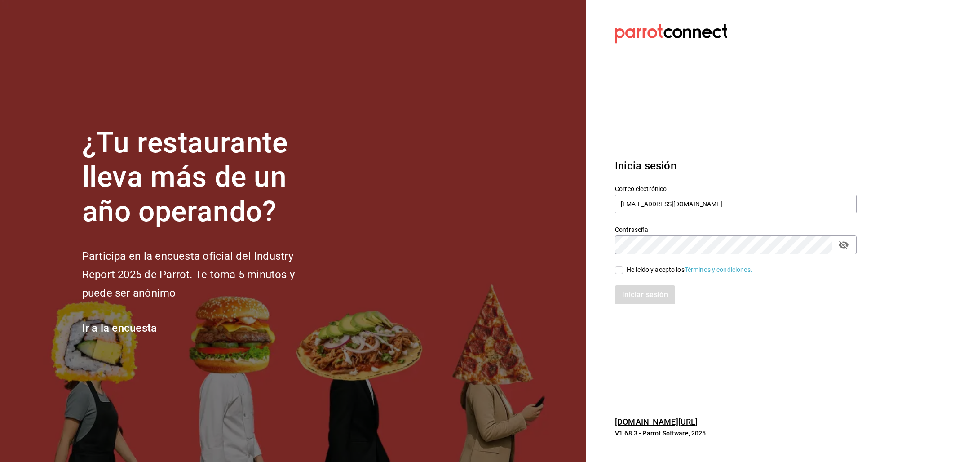
click at [623, 269] on input "He leído y acepto los Términos y condiciones." at bounding box center [619, 270] width 8 height 8
checkbox input "true"
drag, startPoint x: 637, startPoint y: 302, endPoint x: 642, endPoint y: 297, distance: 6.7
click at [637, 302] on button "Iniciar sesión" at bounding box center [645, 294] width 61 height 19
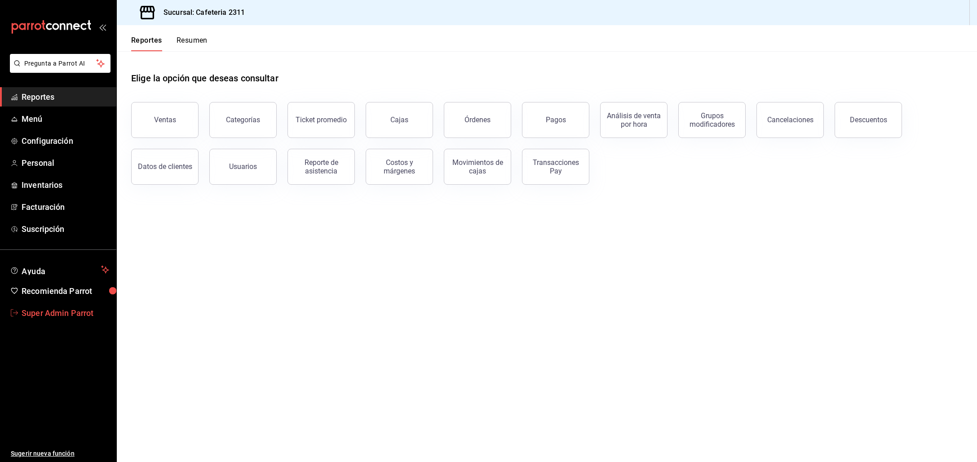
click at [52, 319] on span "Super Admin Parrot" at bounding box center [66, 313] width 88 height 12
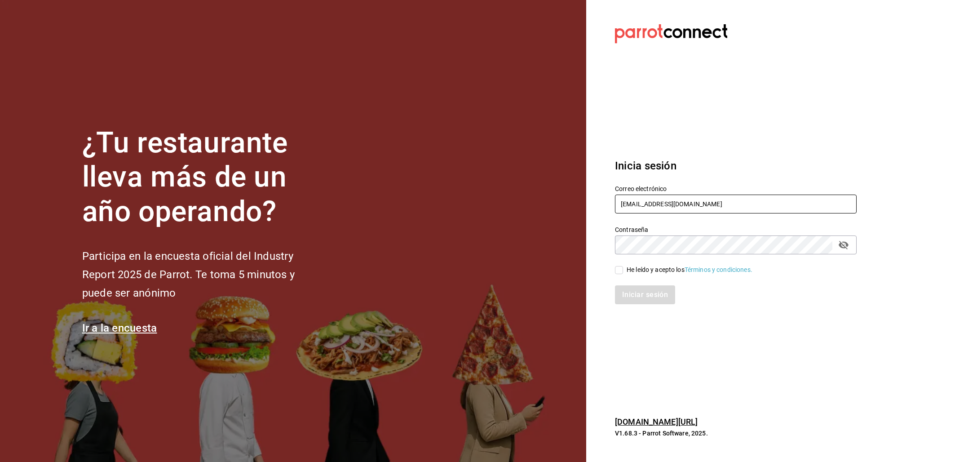
click at [632, 203] on input "[EMAIL_ADDRESS][DOMAIN_NAME]" at bounding box center [736, 204] width 242 height 19
type input "[EMAIL_ADDRESS][DOMAIN_NAME]"
click at [635, 270] on div "He leído y acepto los Términos y condiciones." at bounding box center [690, 269] width 126 height 9
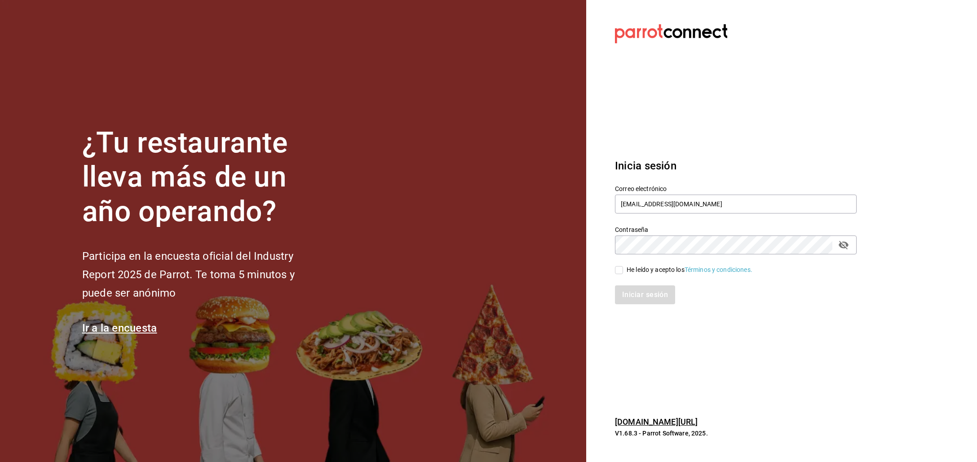
click at [623, 270] on input "He leído y acepto los Términos y condiciones." at bounding box center [619, 270] width 8 height 8
checkbox input "true"
click at [638, 297] on button "Iniciar sesión" at bounding box center [645, 294] width 61 height 19
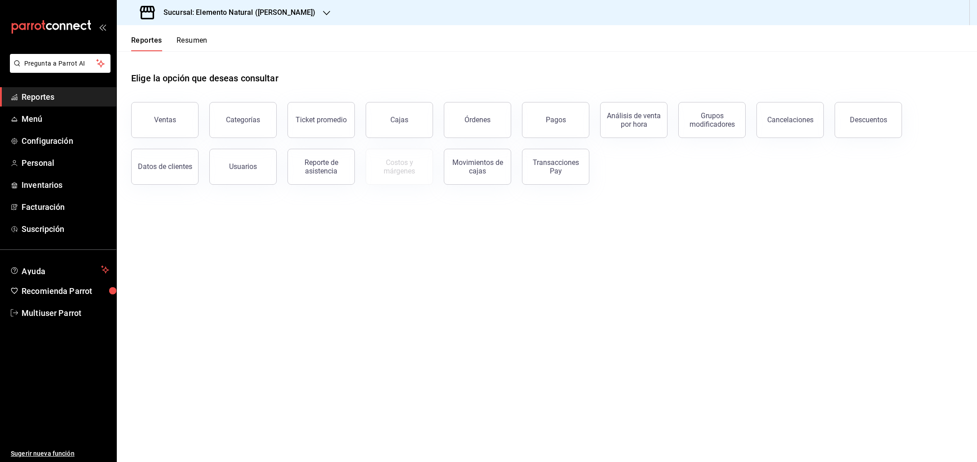
click at [272, 13] on h3 "Sucursal: Elemento Natural ([PERSON_NAME])" at bounding box center [235, 12] width 159 height 11
click at [41, 309] on div at bounding box center [488, 231] width 977 height 462
click at [42, 313] on span "Multiuser Parrot" at bounding box center [66, 313] width 88 height 12
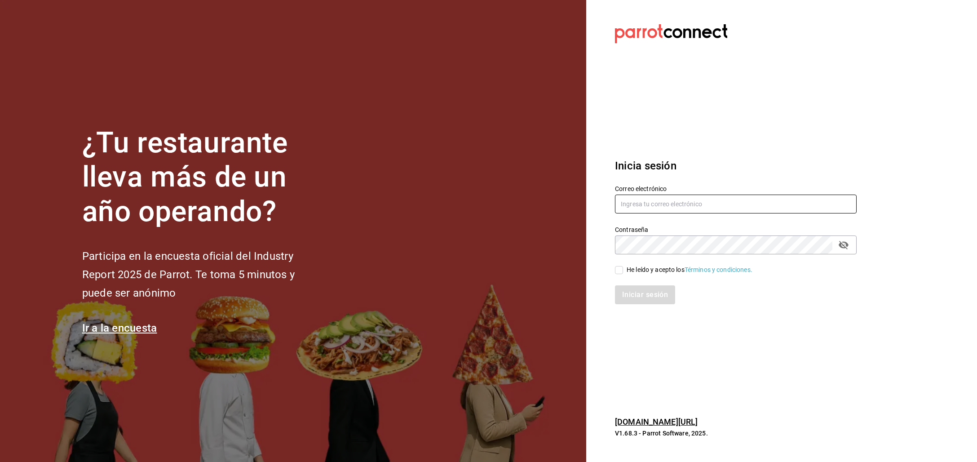
type input "[EMAIL_ADDRESS][DOMAIN_NAME]"
drag, startPoint x: 634, startPoint y: 265, endPoint x: 639, endPoint y: 294, distance: 29.6
click at [634, 265] on div "He leído y acepto los Términos y condiciones." at bounding box center [690, 269] width 126 height 9
click at [623, 266] on input "He leído y acepto los Términos y condiciones." at bounding box center [619, 270] width 8 height 8
checkbox input "true"
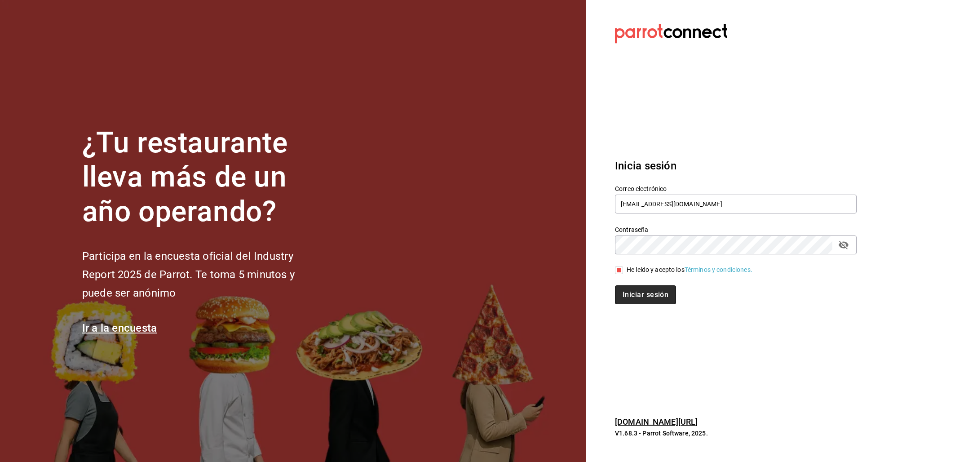
click at [639, 294] on button "Iniciar sesión" at bounding box center [645, 294] width 61 height 19
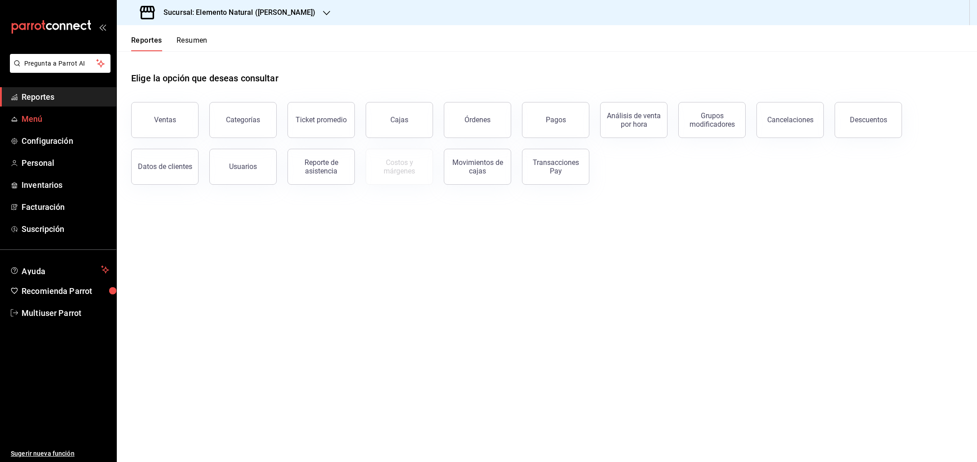
click at [33, 117] on span "Menú" at bounding box center [66, 119] width 88 height 12
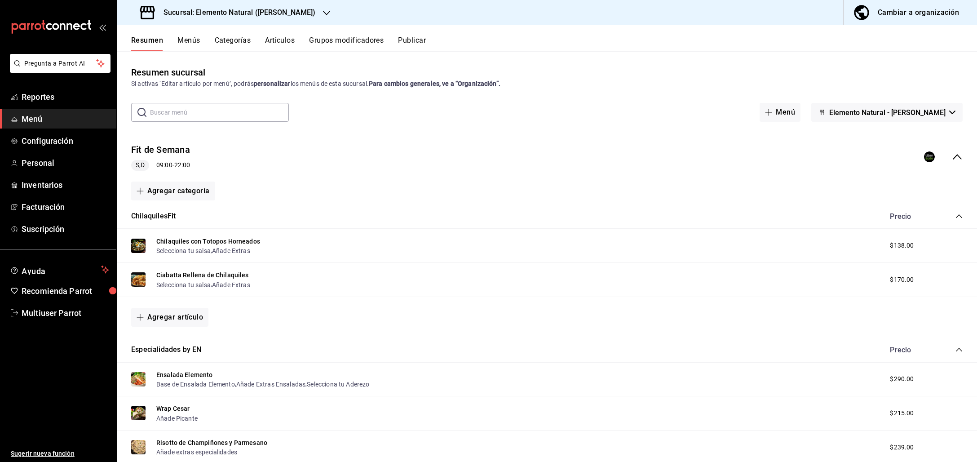
click at [952, 159] on icon "collapse-menu-row" at bounding box center [957, 156] width 11 height 11
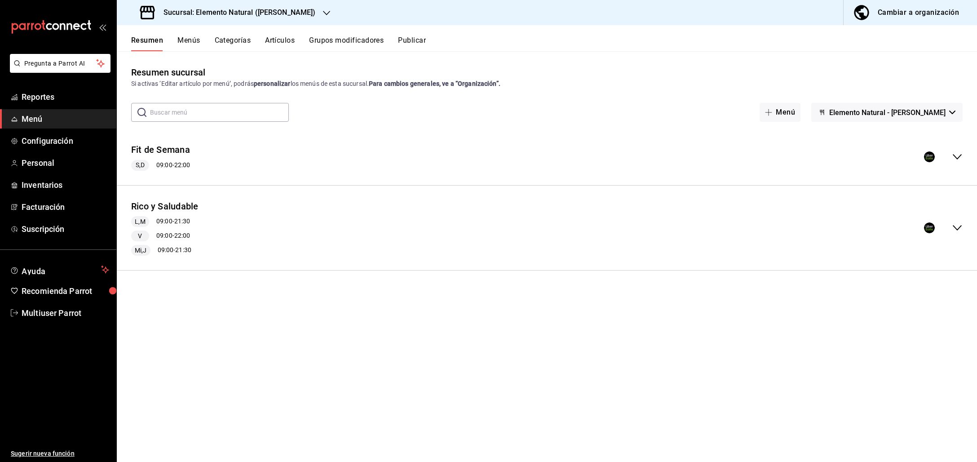
click at [416, 44] on button "Publicar" at bounding box center [412, 43] width 28 height 15
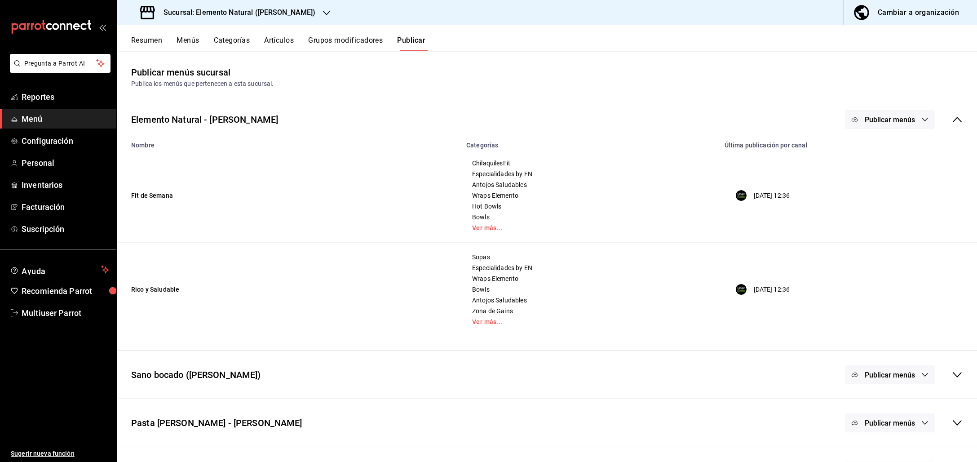
click at [952, 122] on icon at bounding box center [957, 119] width 11 height 11
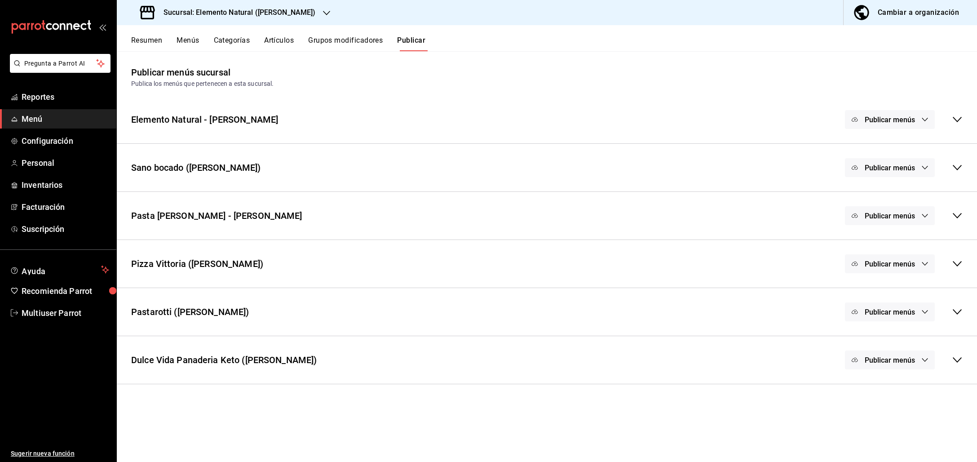
click at [951, 357] on div "Publicar menús" at bounding box center [904, 359] width 118 height 19
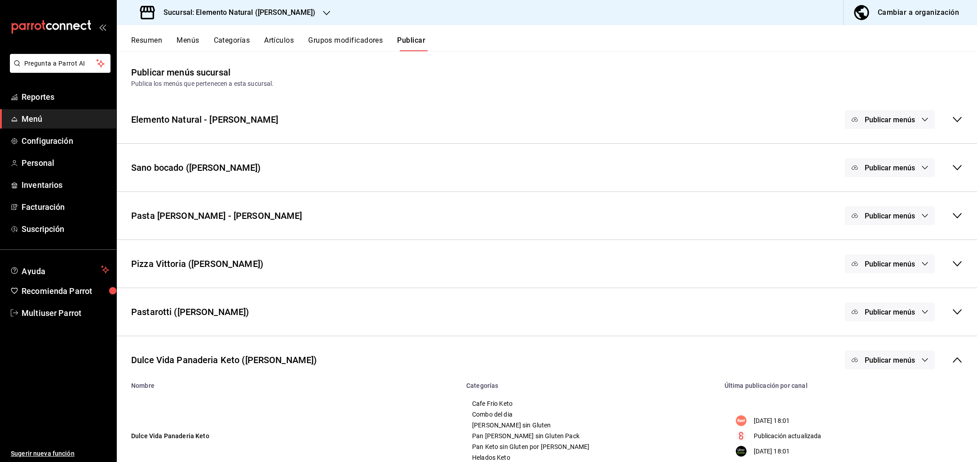
scroll to position [36, 0]
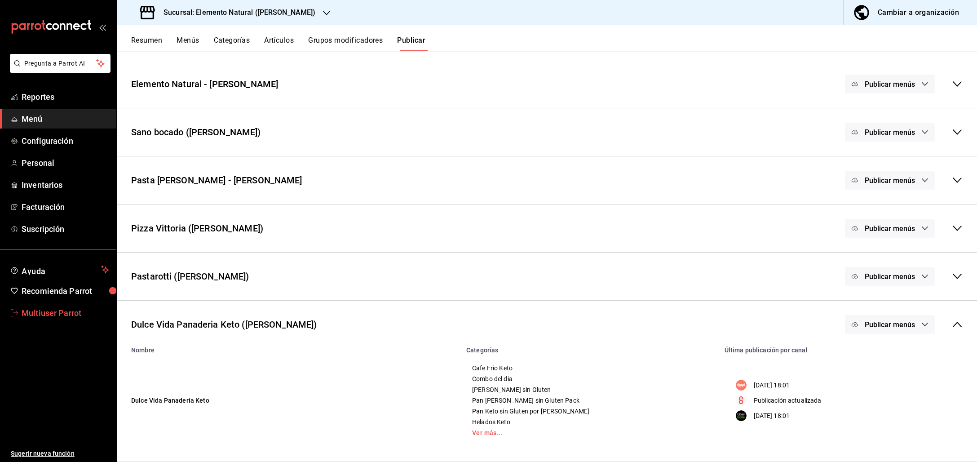
click at [68, 316] on span "Multiuser Parrot" at bounding box center [66, 313] width 88 height 12
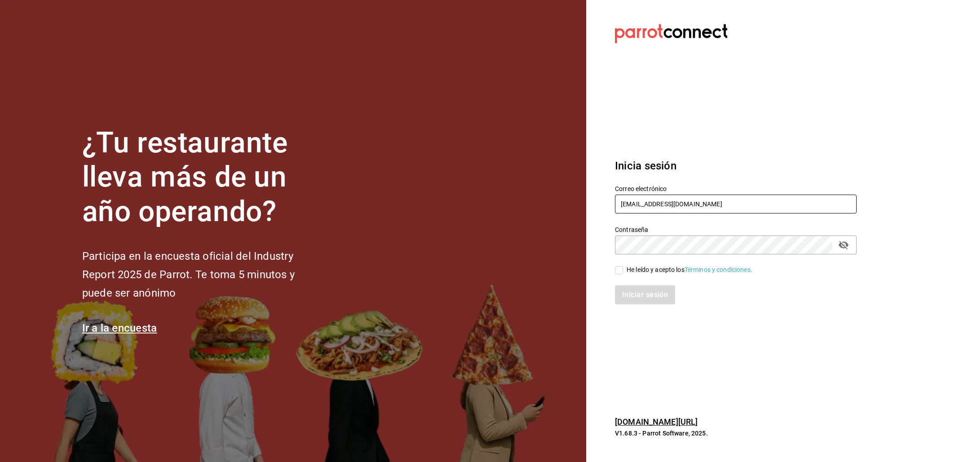
click at [652, 205] on input "multiuser@elemento.com" at bounding box center [736, 204] width 242 height 19
drag, startPoint x: 642, startPoint y: 199, endPoint x: 563, endPoint y: 198, distance: 78.6
click at [563, 198] on div "¿Tu restaurante lleva más de un año operando? Participa en la encuesta oficial …" at bounding box center [488, 231] width 977 height 462
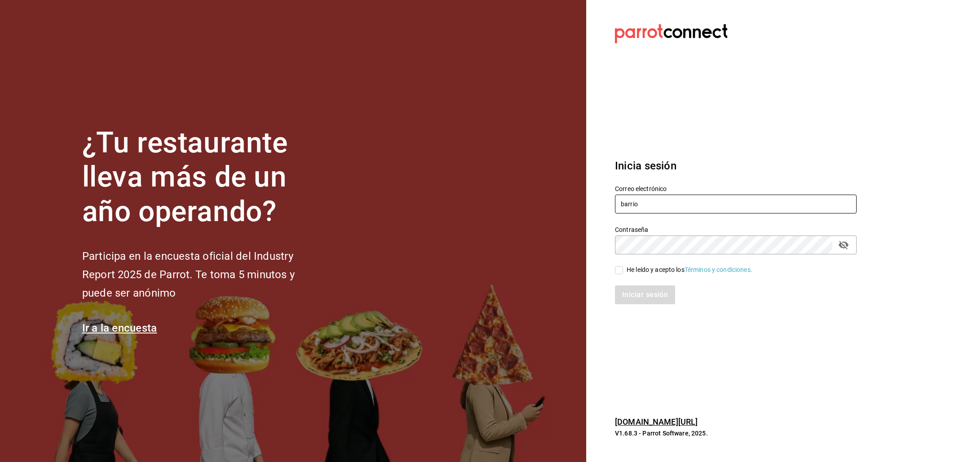
click at [630, 203] on input "barrio" at bounding box center [736, 204] width 242 height 19
click at [629, 202] on input "barrio" at bounding box center [736, 204] width 242 height 19
paste input "desabores@cdmx.com Parr0tConnec7"
click at [724, 204] on input "barriodesabores@cdmx.com Parr0tConnec7" at bounding box center [736, 204] width 242 height 19
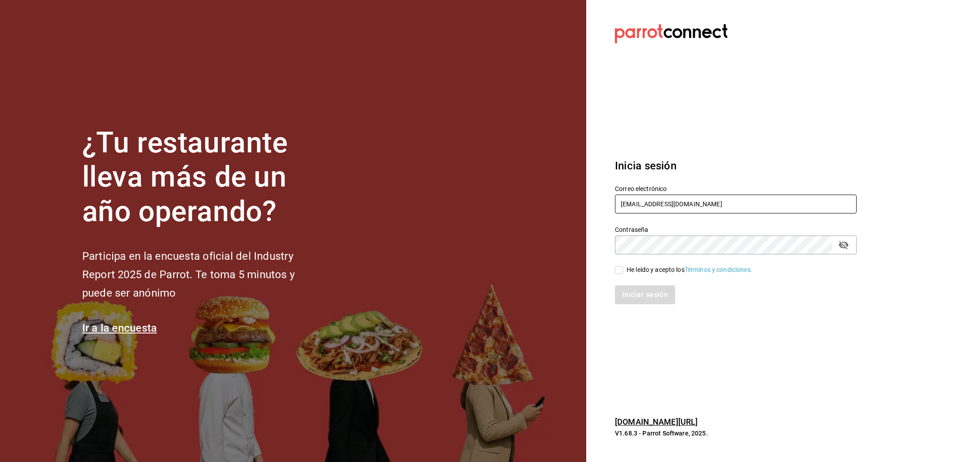
type input "barriodesabores@cdmx.com"
drag, startPoint x: 618, startPoint y: 272, endPoint x: 629, endPoint y: 286, distance: 17.5
click at [619, 272] on input "He leído y acepto los Términos y condiciones." at bounding box center [619, 270] width 8 height 8
checkbox input "true"
click at [634, 292] on button "Iniciar sesión" at bounding box center [645, 294] width 61 height 19
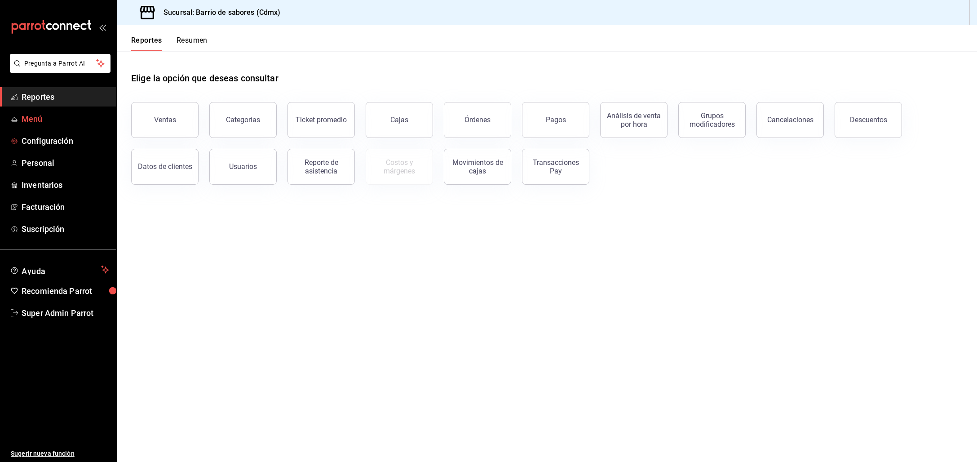
click at [13, 119] on icon "mailbox folders" at bounding box center [14, 118] width 7 height 7
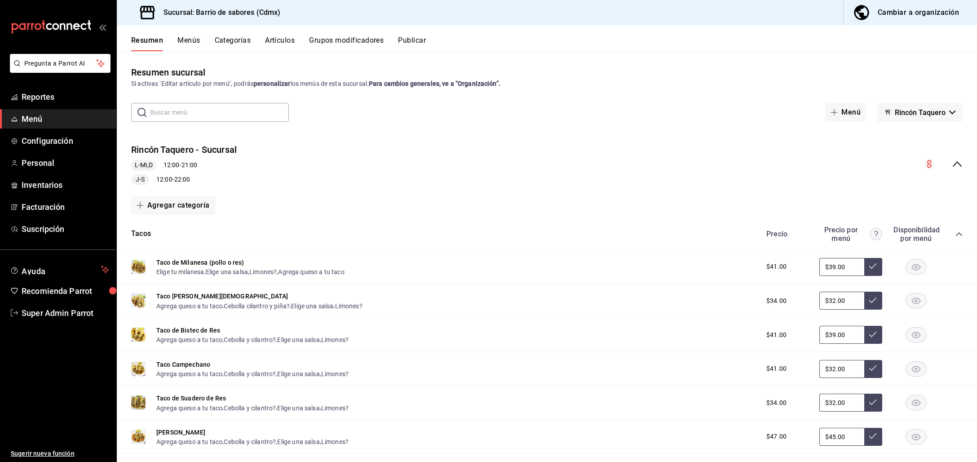
click at [952, 164] on icon "collapse-menu-row" at bounding box center [957, 164] width 11 height 11
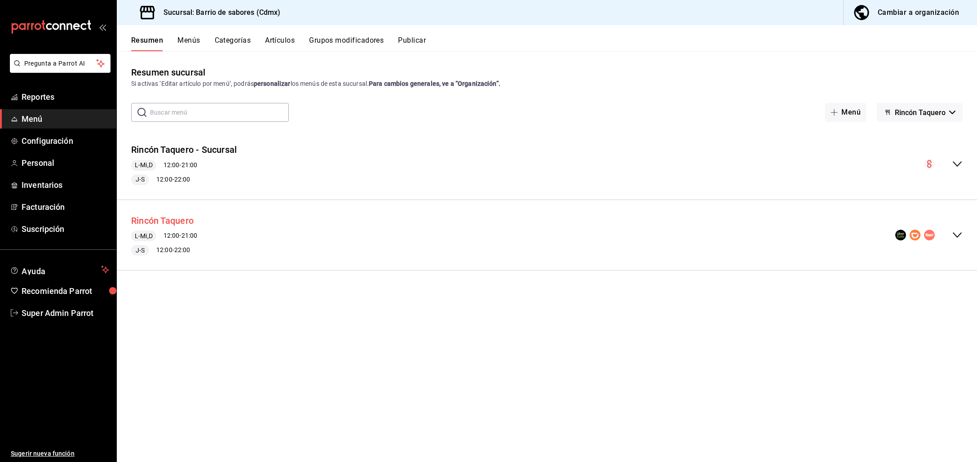
click at [161, 223] on button "Rincón Taquero" at bounding box center [162, 220] width 62 height 13
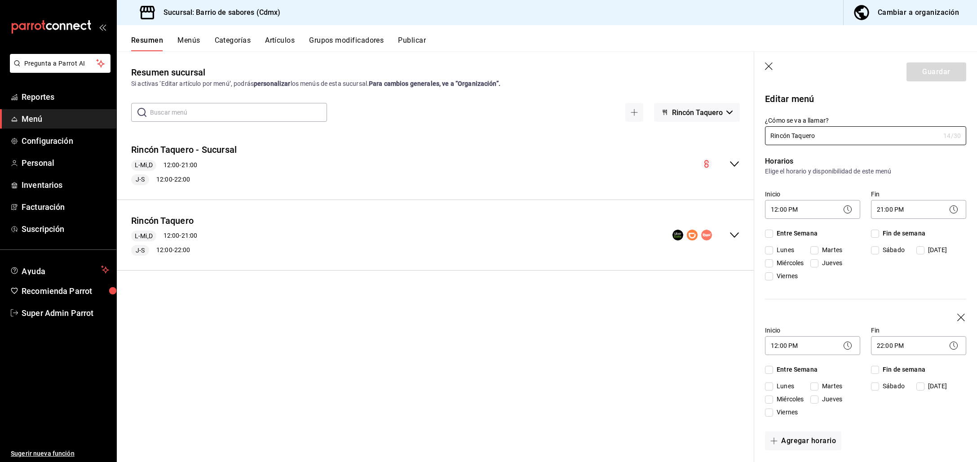
checkbox input "true"
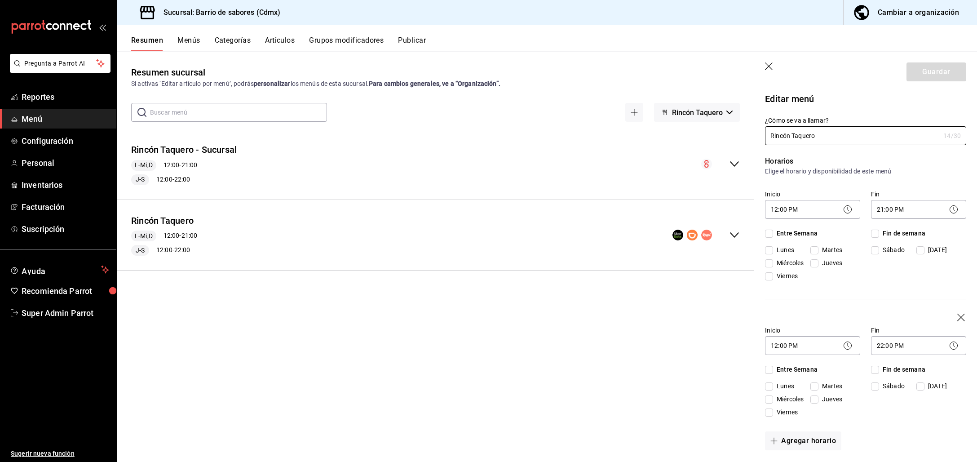
checkbox input "true"
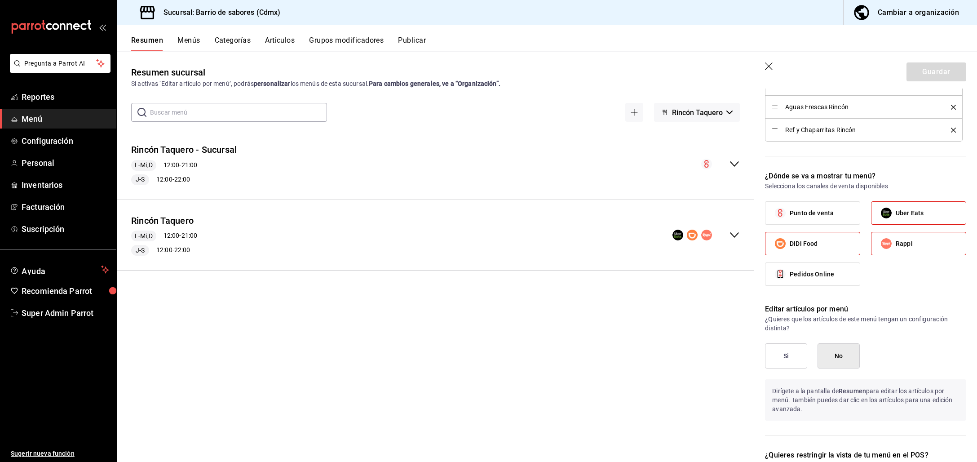
scroll to position [557, 0]
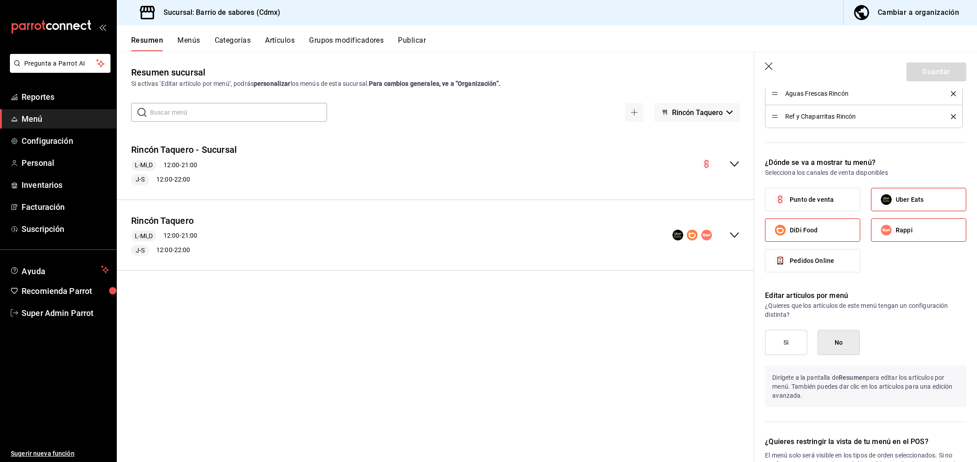
click at [790, 340] on button "Si" at bounding box center [786, 342] width 42 height 25
click at [928, 70] on button "Guardar" at bounding box center [937, 71] width 60 height 19
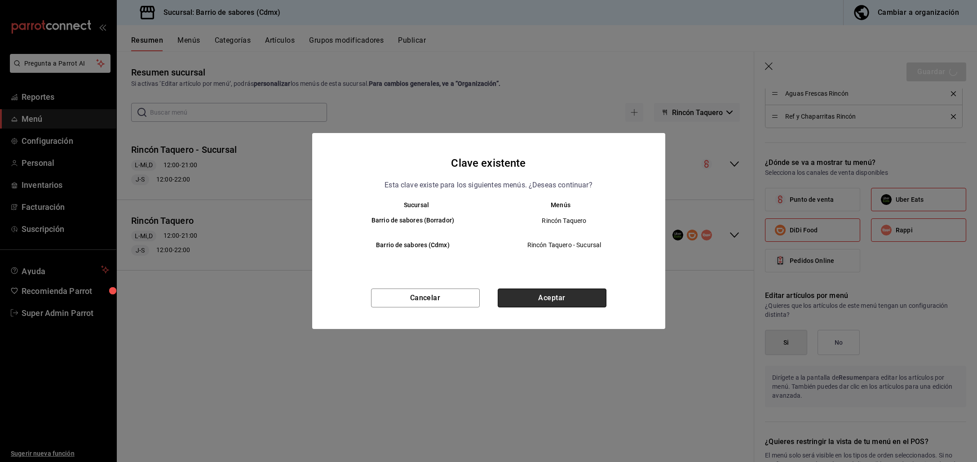
click at [543, 299] on button "Aceptar" at bounding box center [552, 297] width 109 height 19
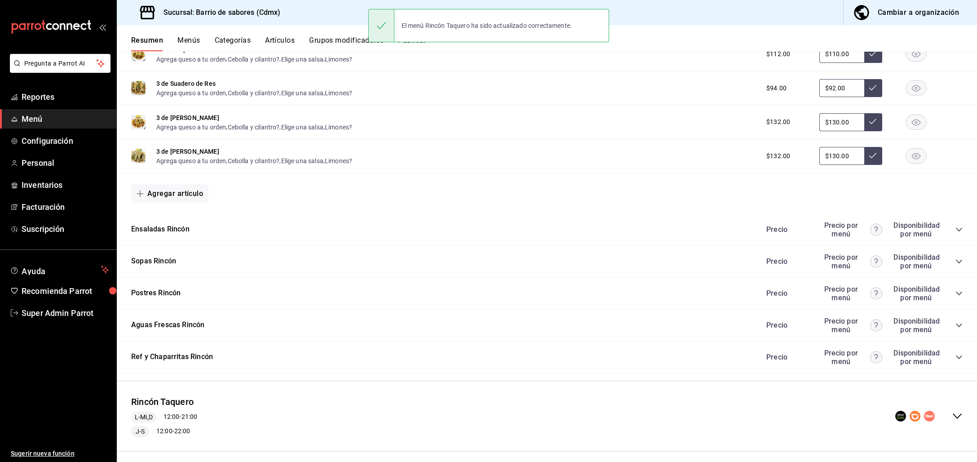
scroll to position [663, 0]
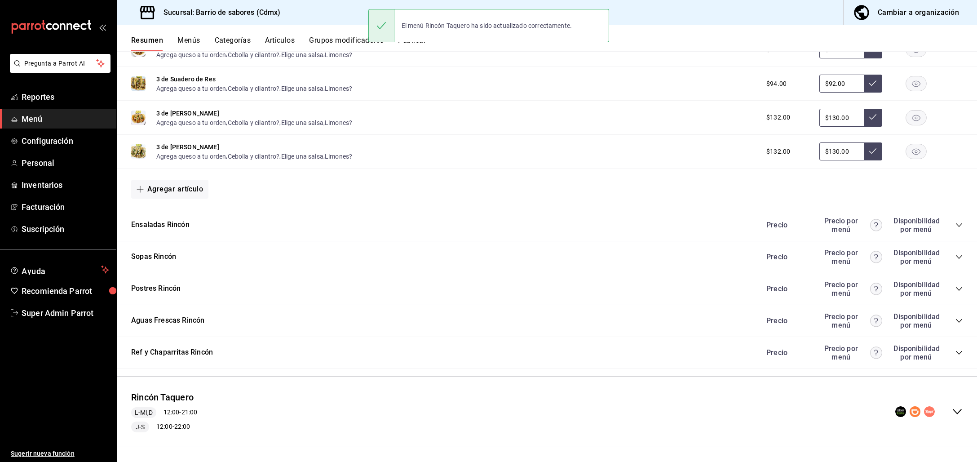
click at [952, 412] on icon "collapse-menu-row" at bounding box center [957, 411] width 11 height 11
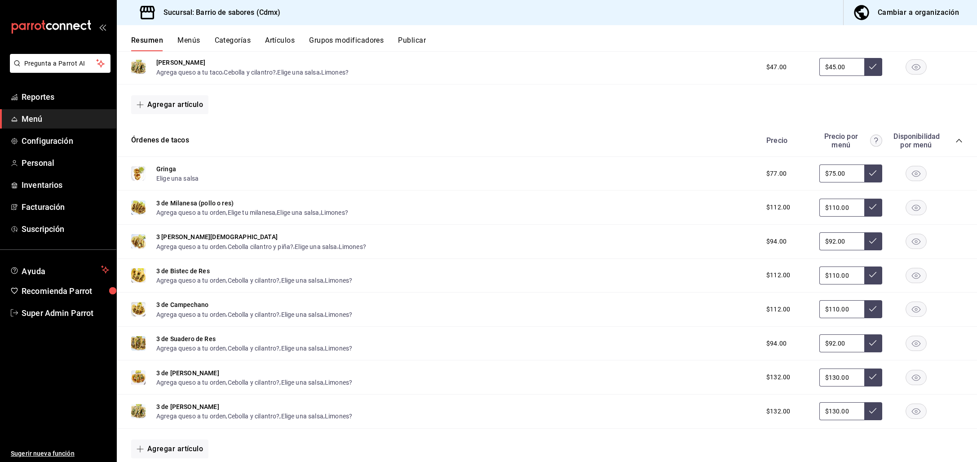
scroll to position [0, 0]
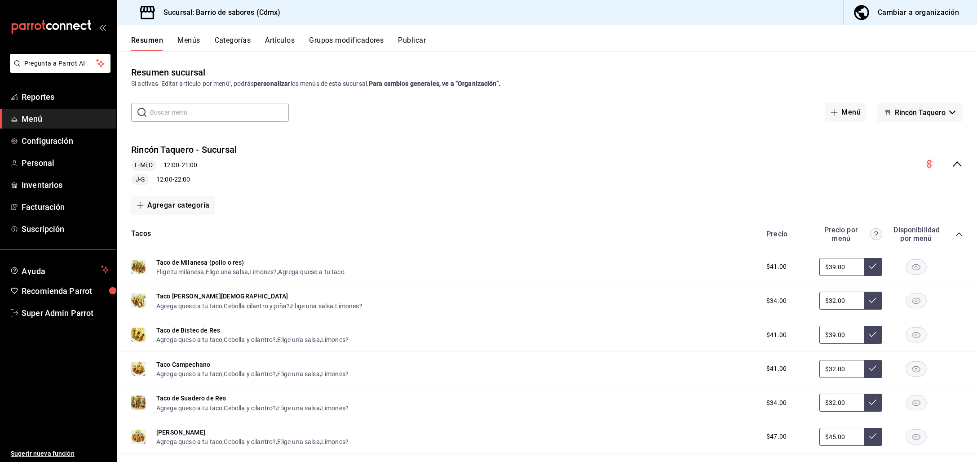
click at [908, 113] on span "Rincón Taquero" at bounding box center [920, 112] width 51 height 9
click at [911, 157] on li "La Picañiza" at bounding box center [911, 158] width 65 height 22
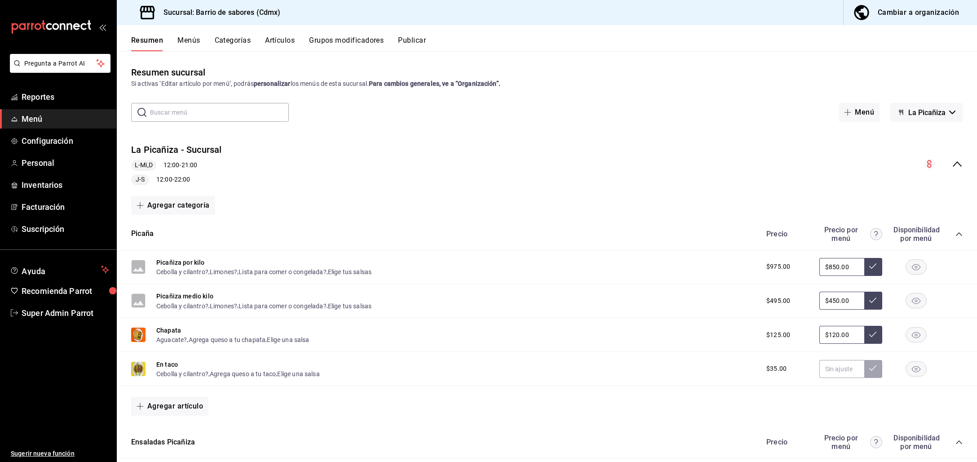
click at [952, 164] on icon "collapse-menu-row" at bounding box center [957, 164] width 11 height 11
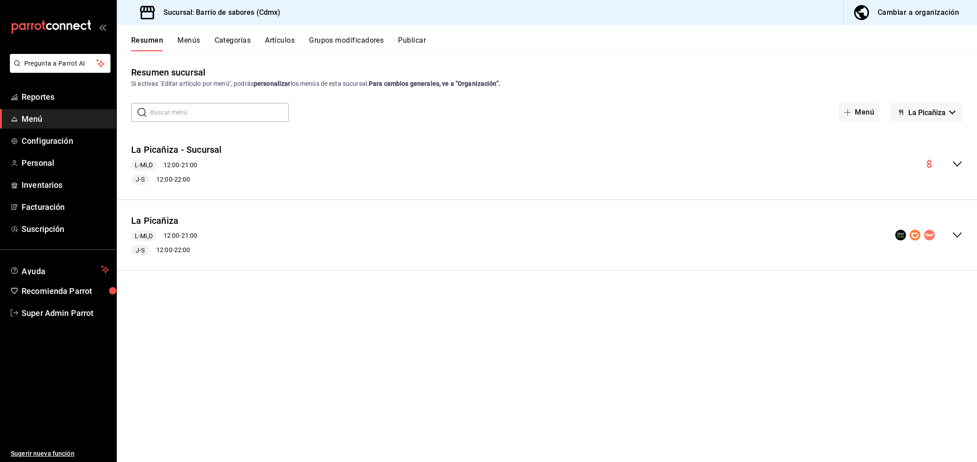
click at [961, 232] on icon "collapse-menu-row" at bounding box center [957, 235] width 11 height 11
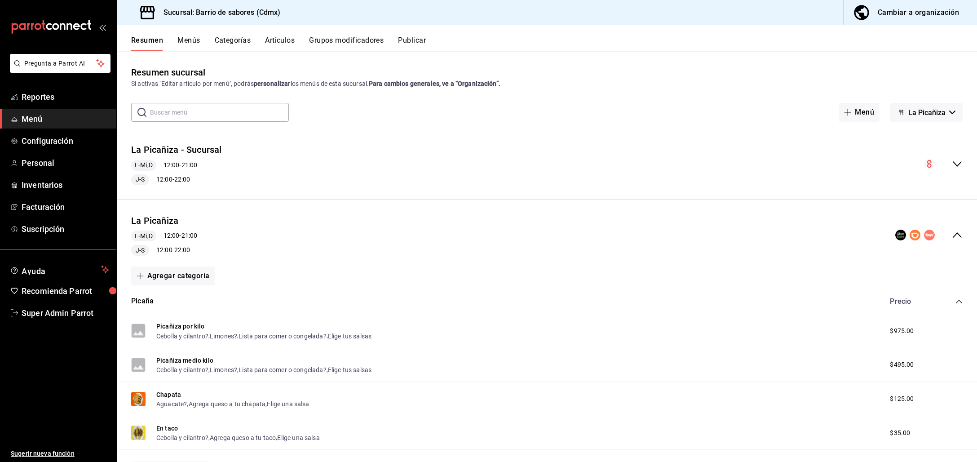
click at [961, 231] on div "La Picañiza L-Mi,D 12:00 - 21:00 J-S 12:00 - 22:00" at bounding box center [547, 235] width 860 height 56
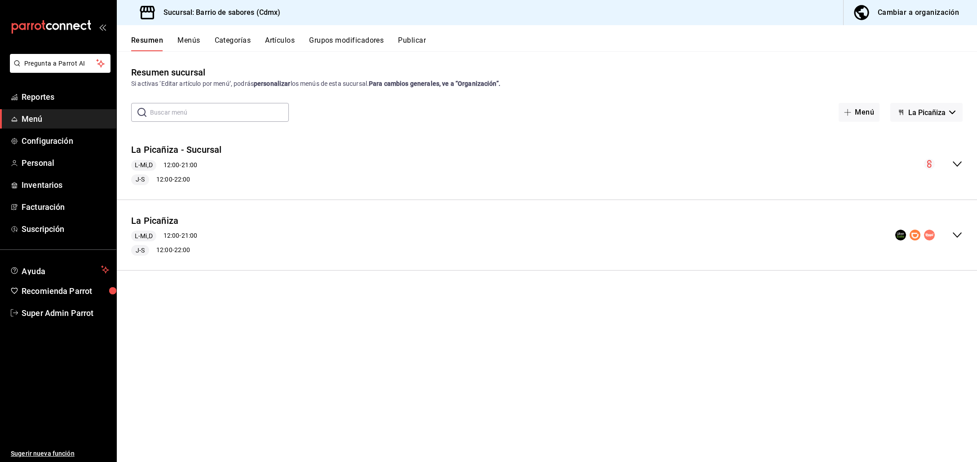
click at [936, 109] on span "La Picañiza" at bounding box center [926, 112] width 37 height 9
click at [926, 176] on li "La Telería" at bounding box center [926, 179] width 65 height 22
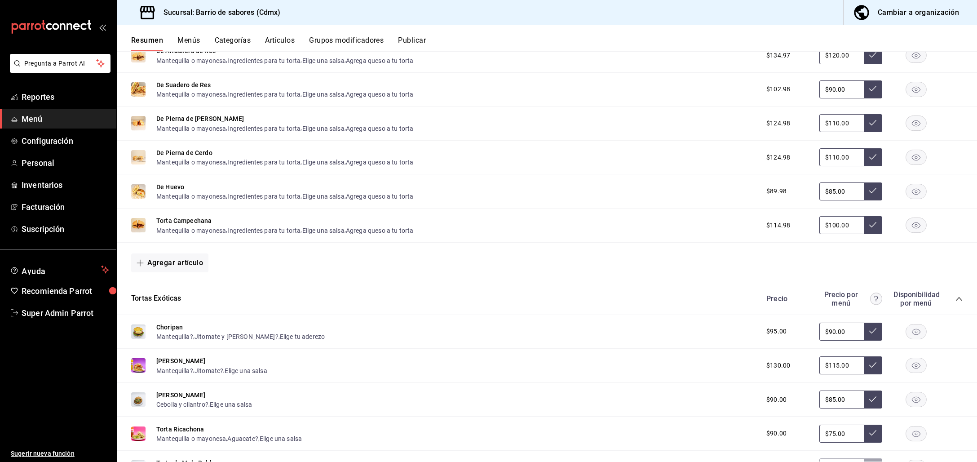
scroll to position [730, 0]
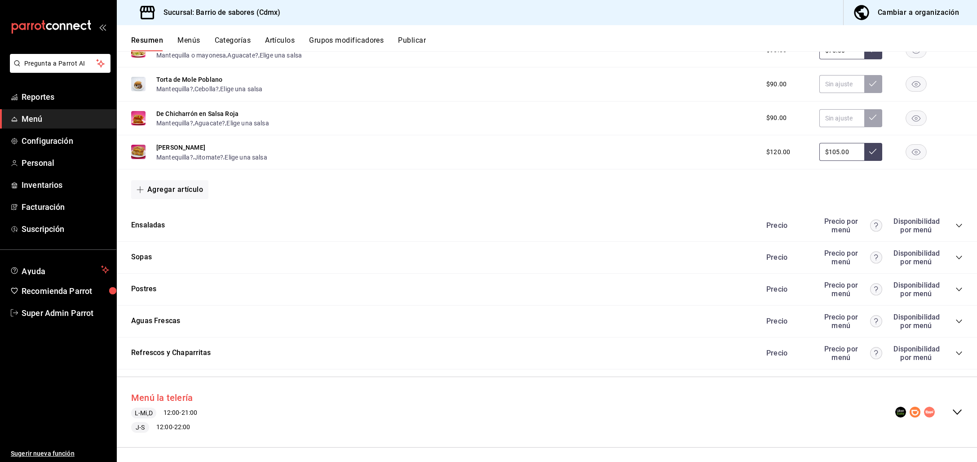
click at [168, 391] on button "Menú la telería" at bounding box center [162, 397] width 62 height 13
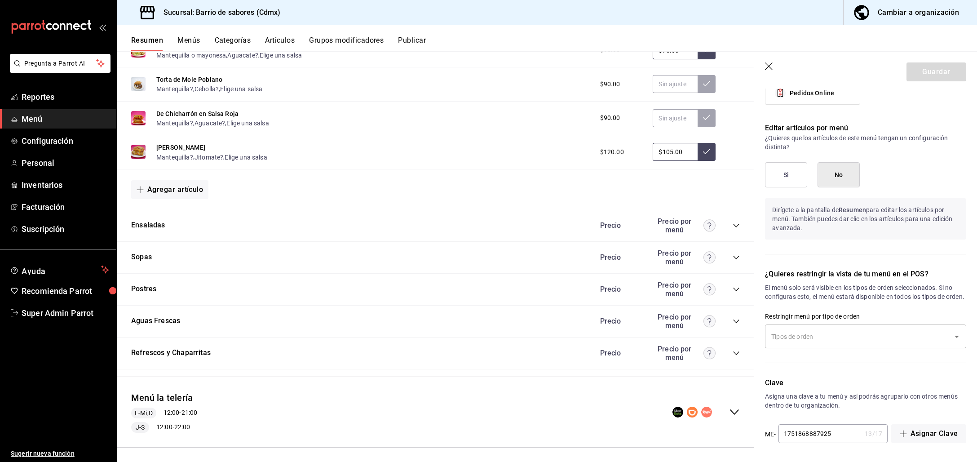
scroll to position [735, 0]
click at [777, 169] on button "Si" at bounding box center [786, 174] width 42 height 25
drag, startPoint x: 927, startPoint y: 74, endPoint x: 927, endPoint y: 79, distance: 5.0
click at [927, 74] on button "Guardar" at bounding box center [937, 71] width 60 height 19
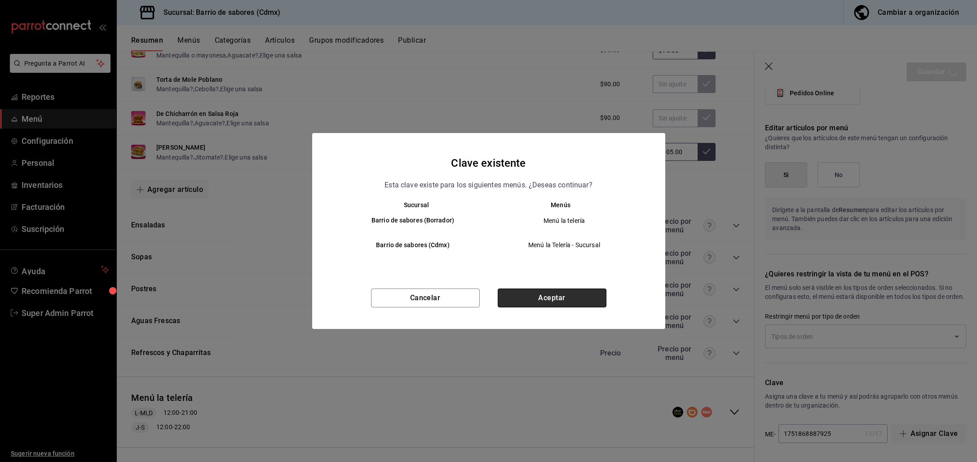
click at [582, 303] on button "Aceptar" at bounding box center [552, 297] width 109 height 19
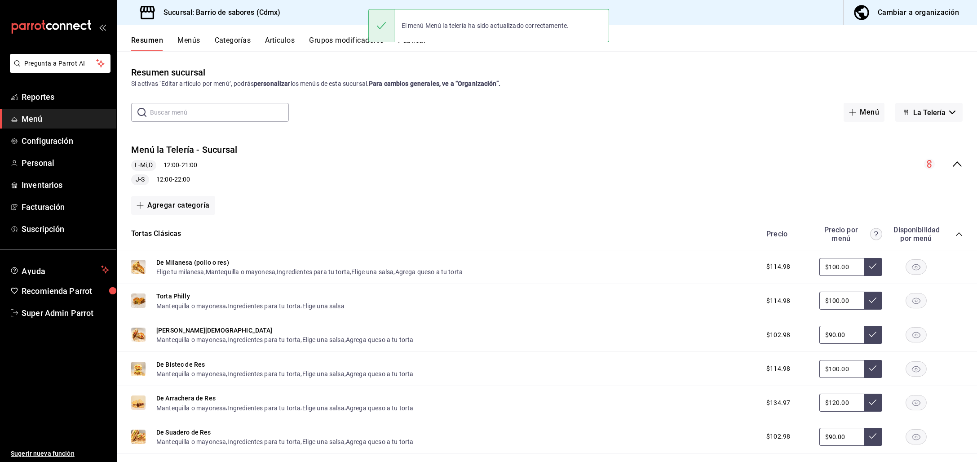
click at [930, 89] on div "Resumen sucursal Si activas ‘Editar artículo por menú’, podrás personalizar los…" at bounding box center [547, 264] width 860 height 396
click at [929, 112] on span "La Telería" at bounding box center [929, 112] width 32 height 9
click at [920, 159] on li "La Picañiza" at bounding box center [921, 158] width 65 height 22
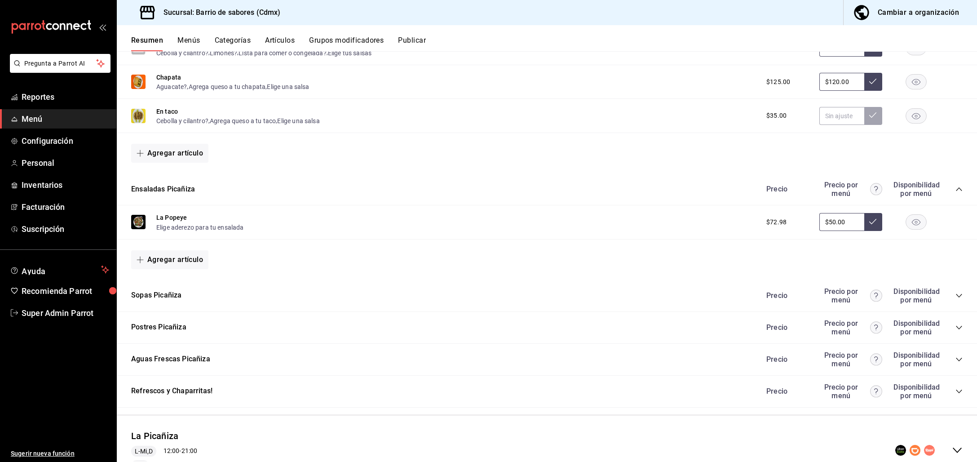
scroll to position [293, 0]
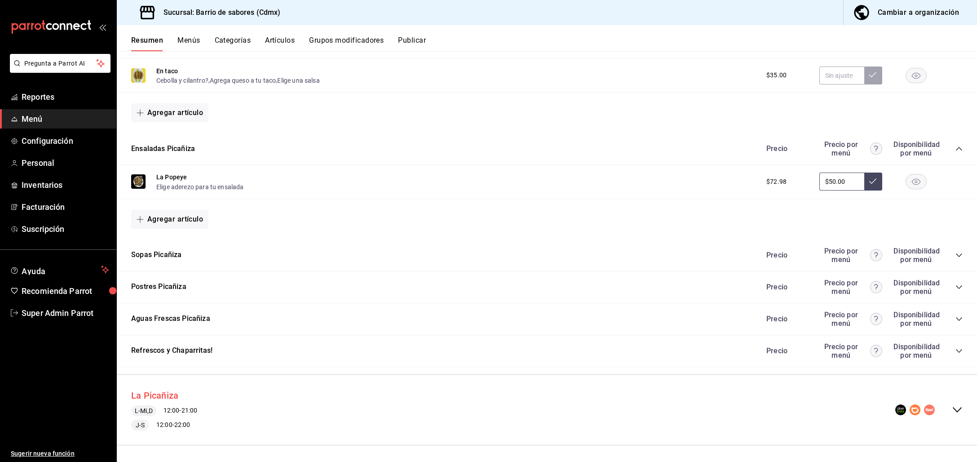
click at [144, 391] on button "La Picañiza" at bounding box center [154, 395] width 47 height 13
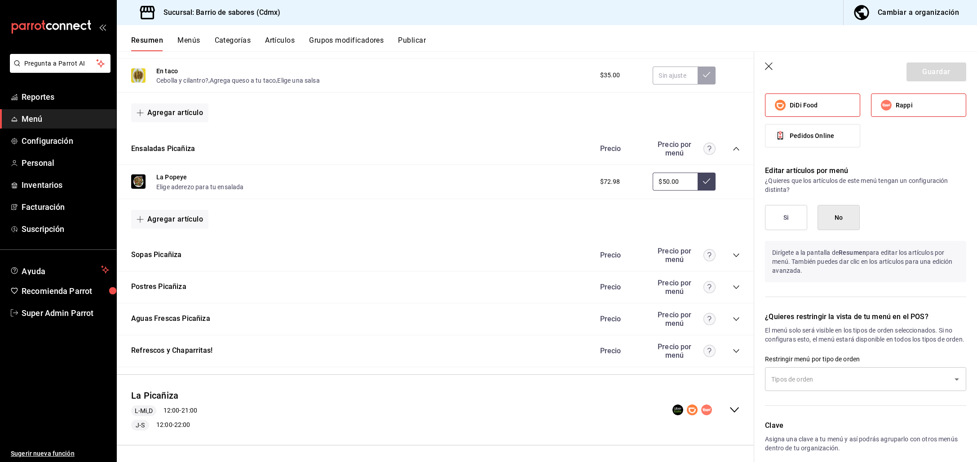
scroll to position [712, 0]
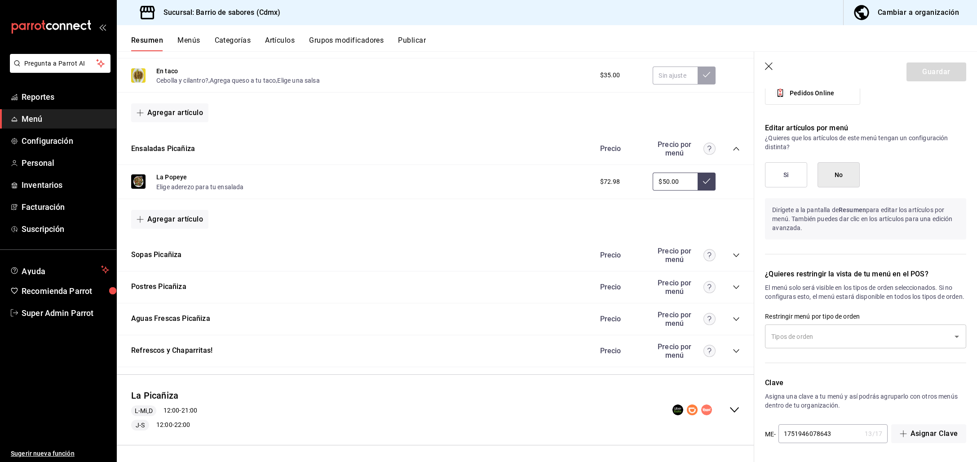
click at [781, 173] on button "Si" at bounding box center [786, 174] width 42 height 25
click at [925, 71] on button "Guardar" at bounding box center [937, 71] width 60 height 19
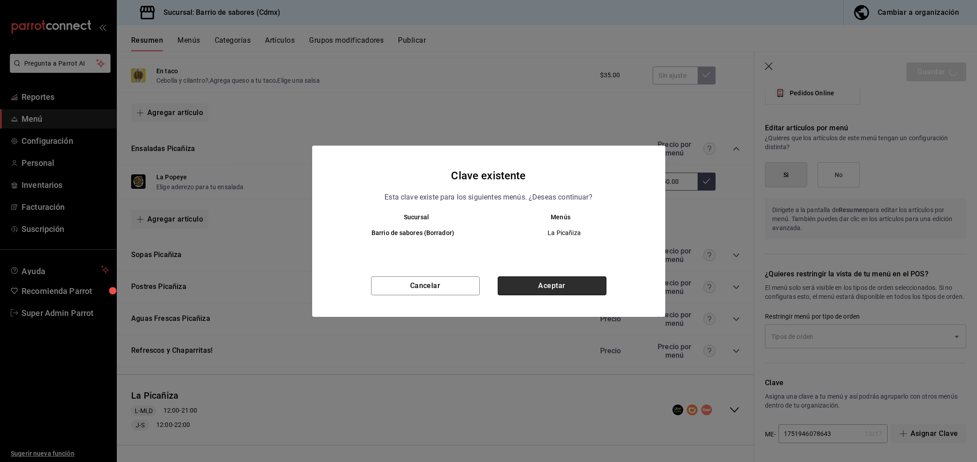
click at [582, 276] on button "Aceptar" at bounding box center [552, 285] width 109 height 19
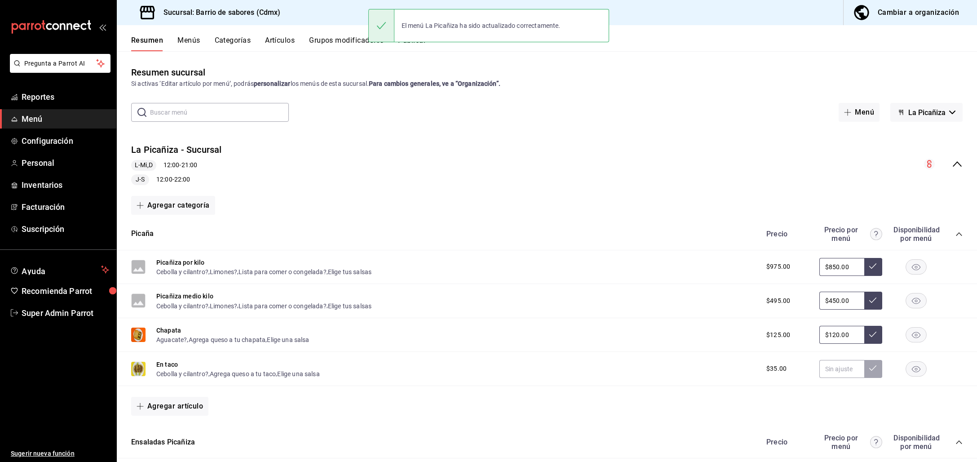
click at [918, 119] on button "La Picañiza" at bounding box center [926, 112] width 72 height 19
click at [919, 178] on li "La Telería" at bounding box center [918, 179] width 65 height 22
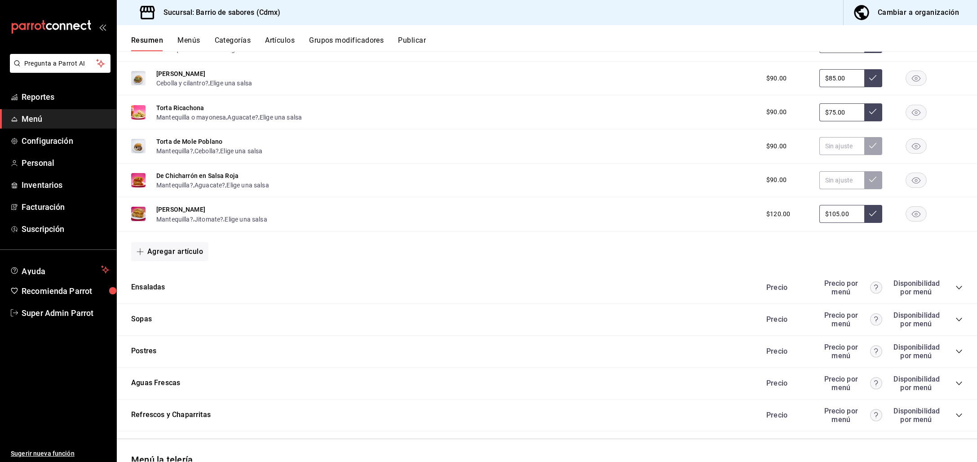
scroll to position [730, 0]
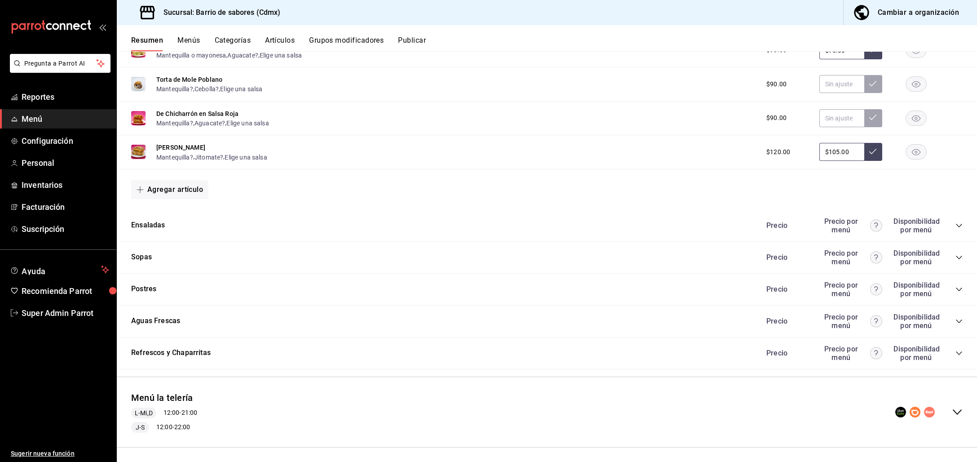
click at [939, 407] on div "collapse-menu-row" at bounding box center [928, 412] width 67 height 11
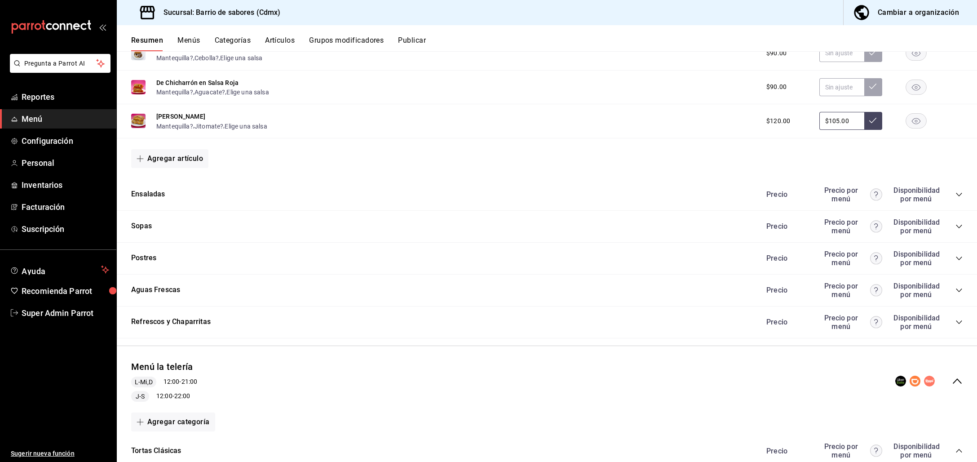
scroll to position [0, 0]
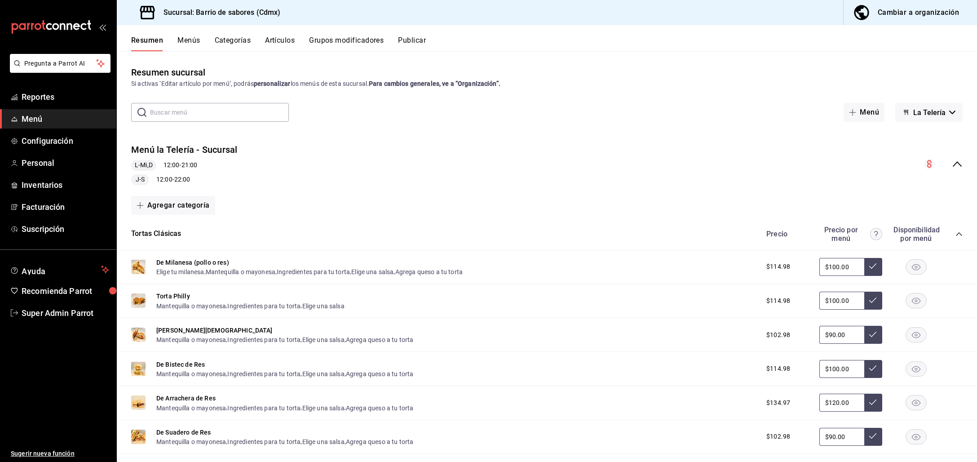
click at [939, 109] on button "La Telería" at bounding box center [928, 112] width 67 height 19
click at [926, 194] on li "Las Exóticas" at bounding box center [921, 201] width 65 height 22
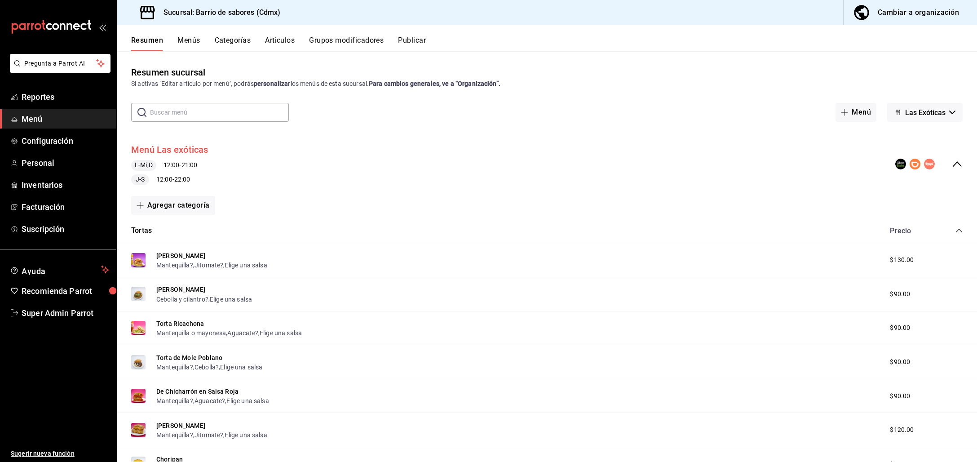
click at [174, 150] on button "Menú Las exóticas" at bounding box center [169, 149] width 77 height 13
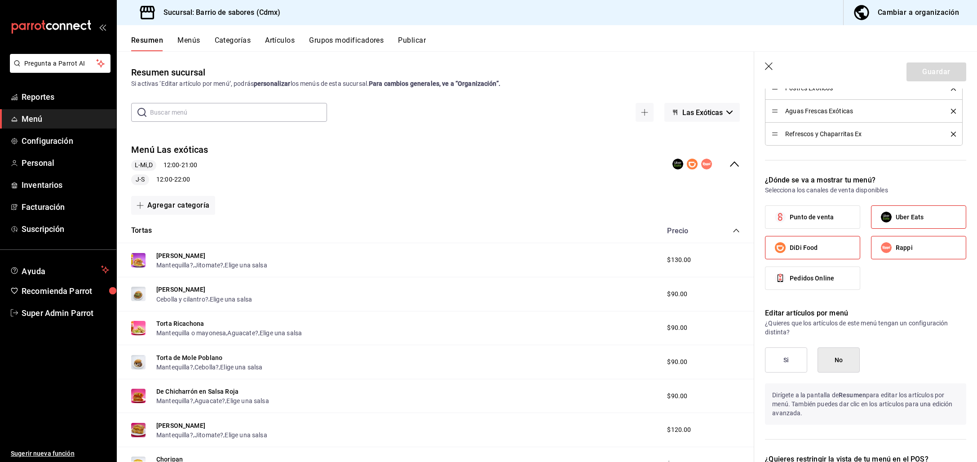
scroll to position [531, 0]
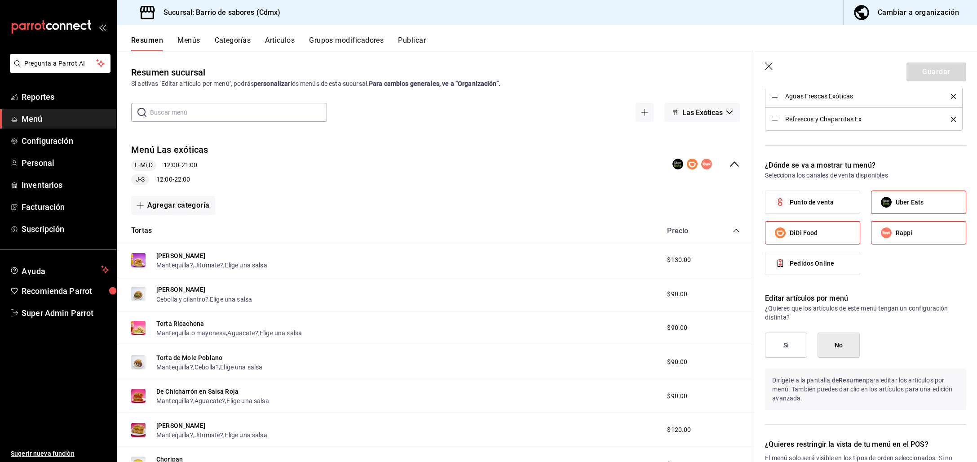
click at [787, 354] on button "Si" at bounding box center [786, 344] width 42 height 25
click at [920, 65] on button "Guardar" at bounding box center [937, 71] width 60 height 19
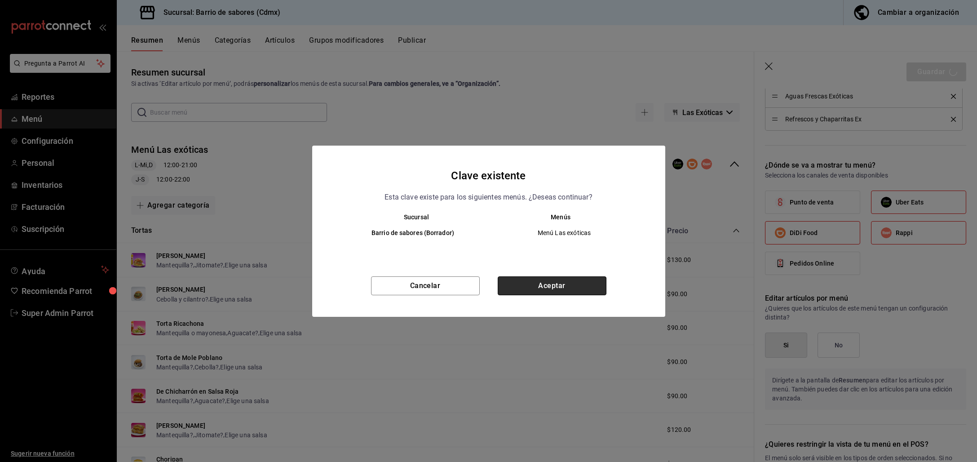
click at [554, 278] on button "Aceptar" at bounding box center [552, 285] width 109 height 19
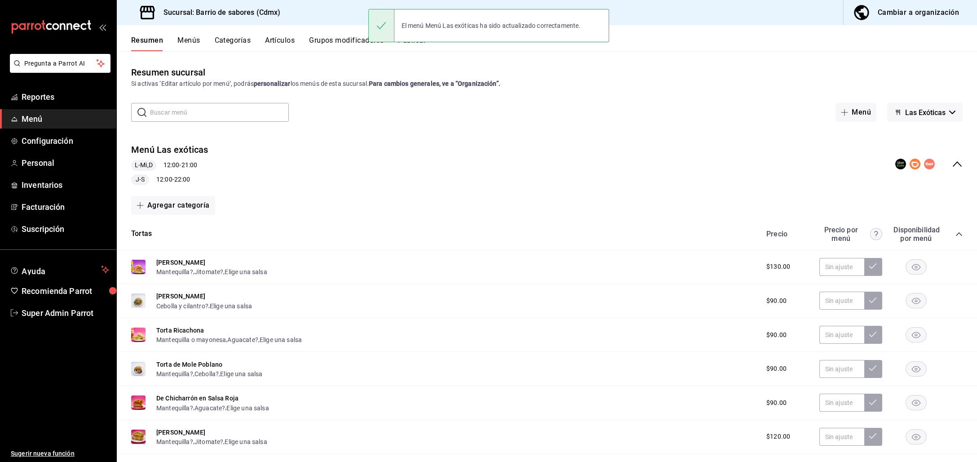
click at [911, 116] on button "Las Exóticas" at bounding box center [924, 112] width 75 height 19
click at [906, 221] on li "Los Divos" at bounding box center [916, 223] width 65 height 22
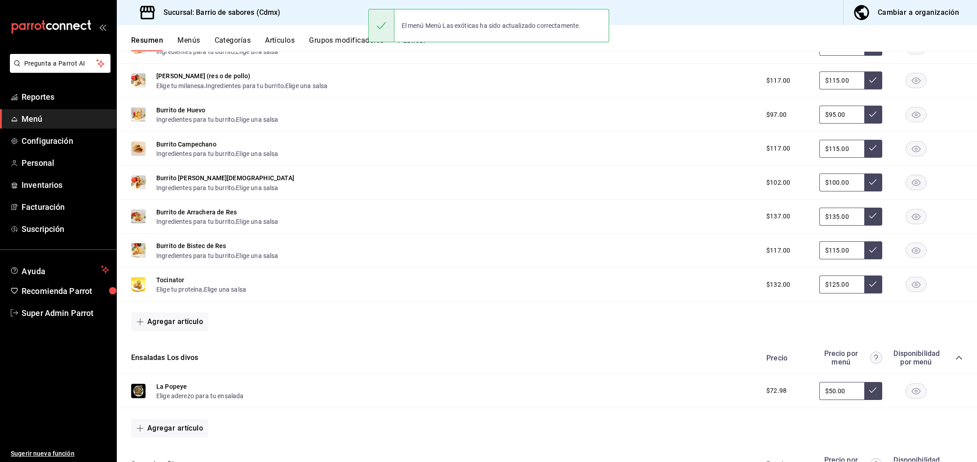
scroll to position [428, 0]
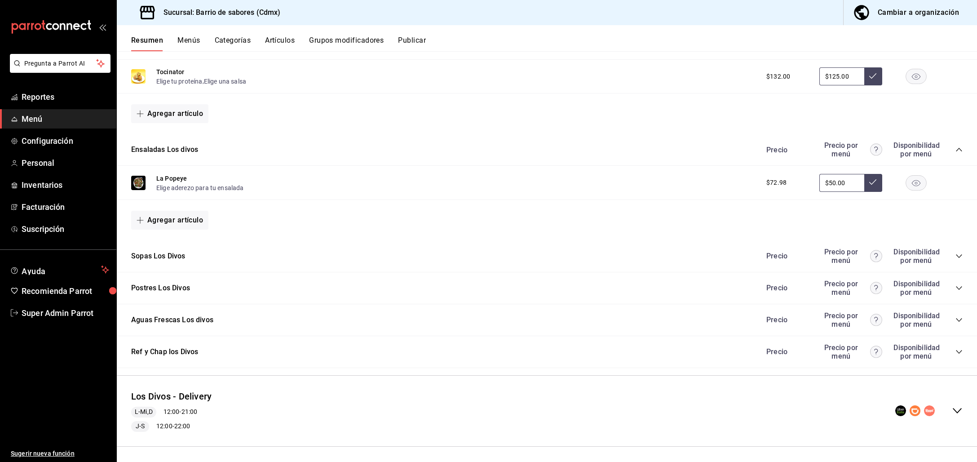
click at [412, 35] on div "Resumen Menús Categorías Artículos Grupos modificadores Publicar" at bounding box center [547, 38] width 860 height 26
click at [166, 392] on button "Los Divos - Delivery" at bounding box center [171, 396] width 80 height 13
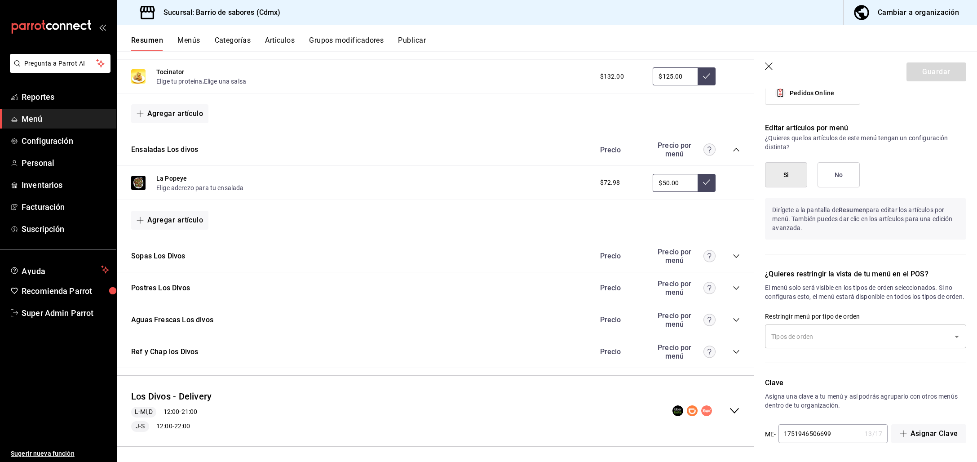
scroll to position [712, 0]
click at [789, 168] on button "Si" at bounding box center [786, 174] width 42 height 25
click at [935, 68] on div "Guardar" at bounding box center [937, 71] width 60 height 19
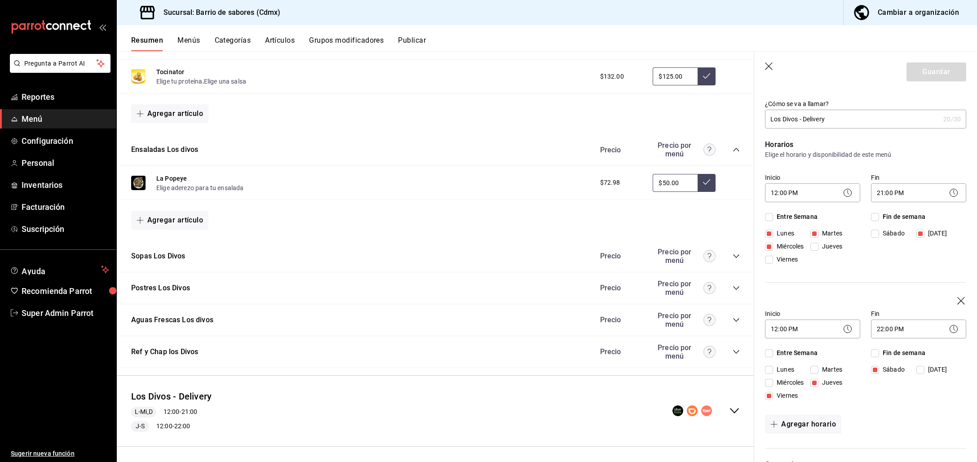
scroll to position [14, 0]
click at [766, 71] on icon "button" at bounding box center [769, 66] width 9 height 9
checkbox input "false"
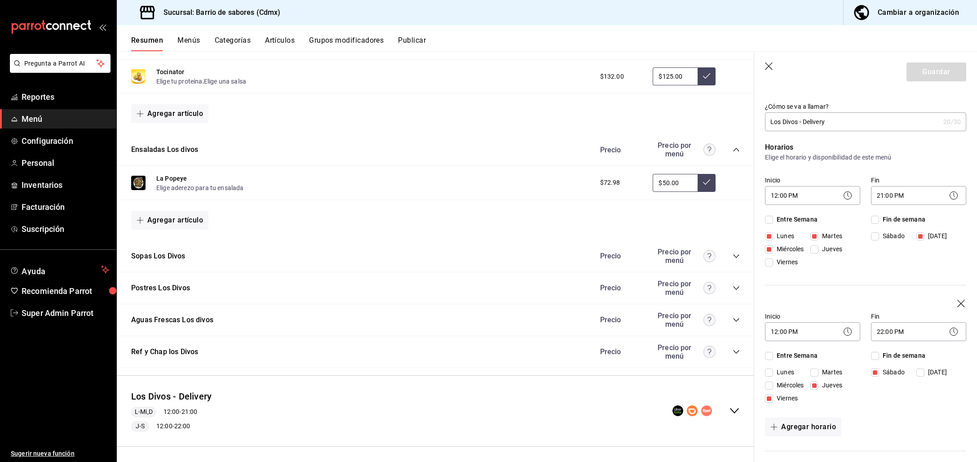
type input "1756249856610"
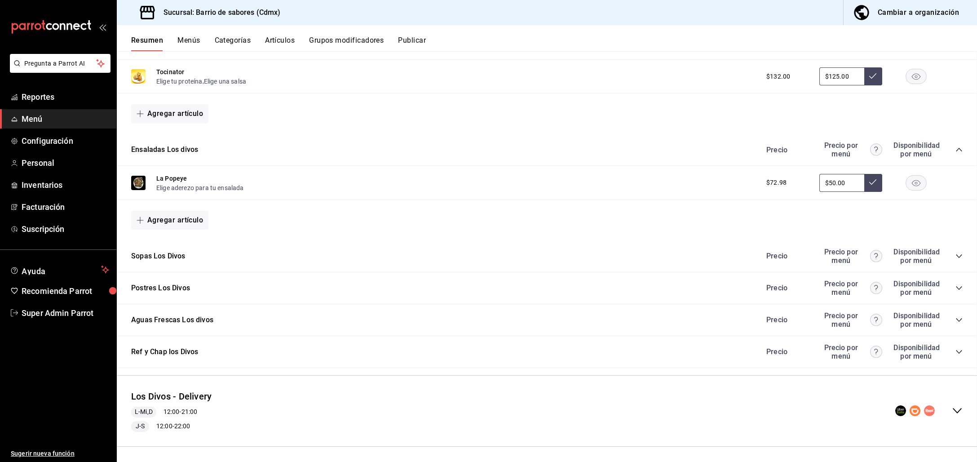
checkbox input "false"
click at [952, 408] on icon "collapse-menu-row" at bounding box center [957, 410] width 11 height 11
